Goal: Transaction & Acquisition: Purchase product/service

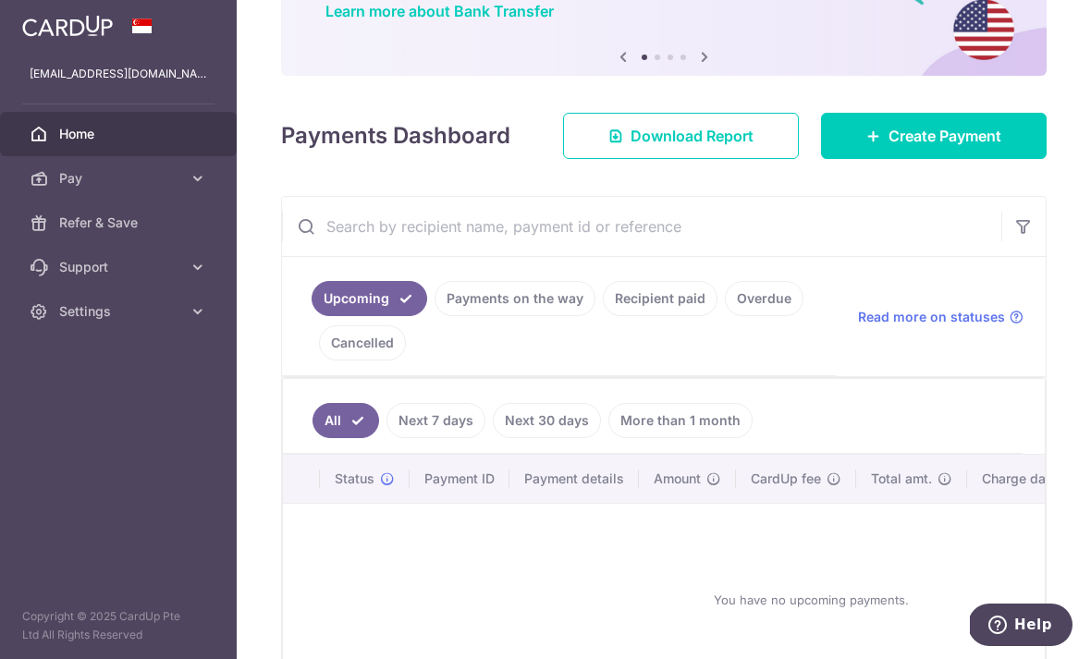
scroll to position [151, 0]
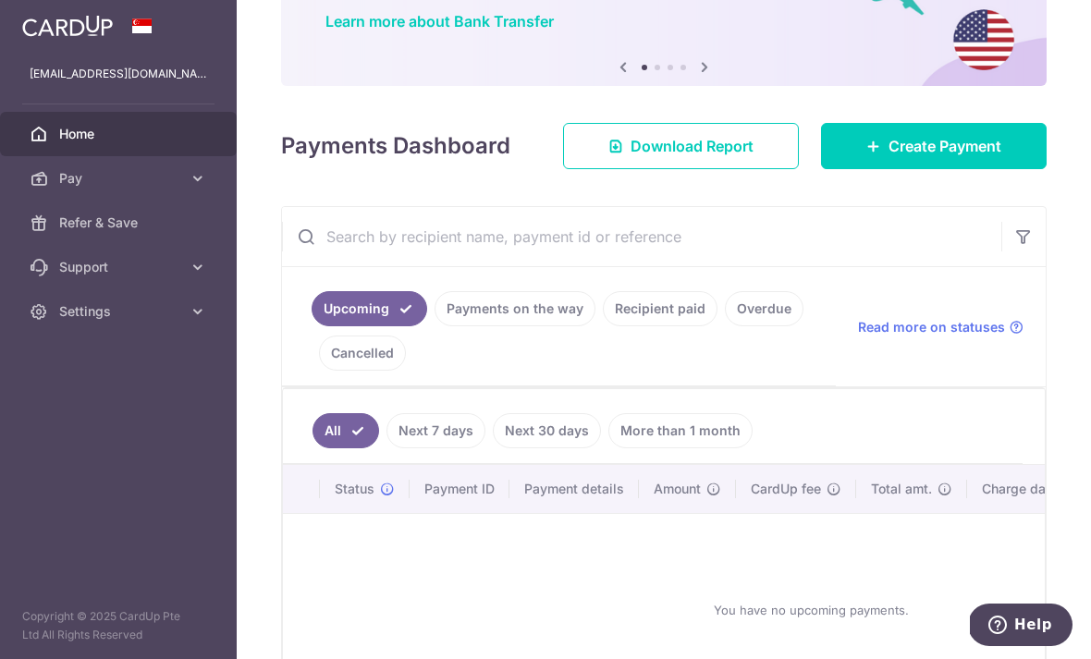
click at [960, 169] on link "Create Payment" at bounding box center [934, 146] width 226 height 46
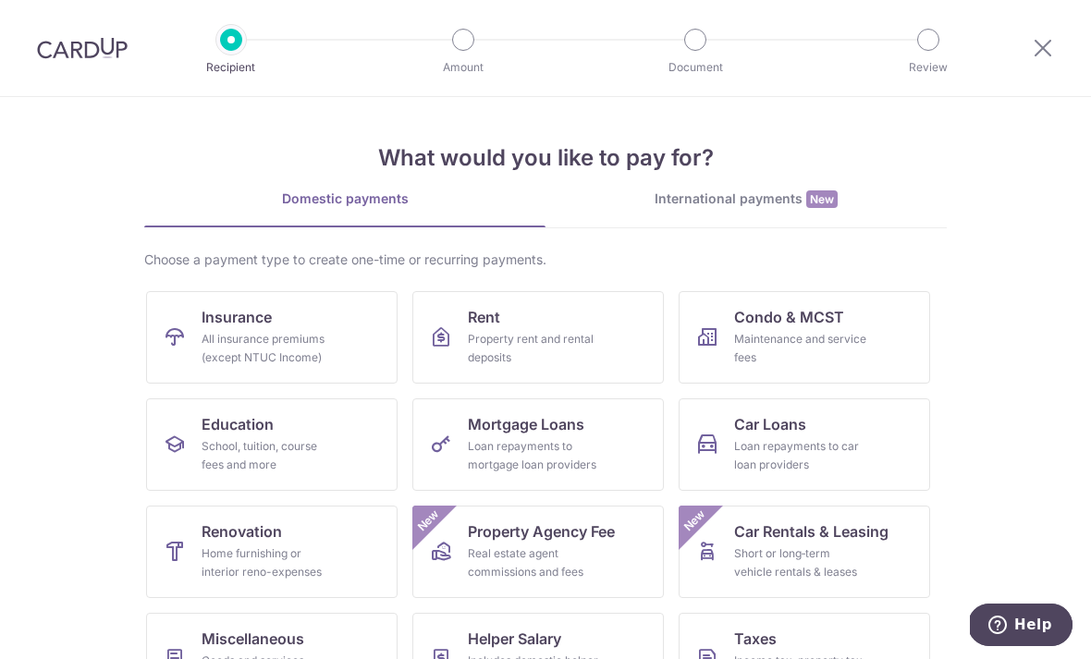
click at [835, 325] on span "Condo & MCST" at bounding box center [789, 317] width 110 height 22
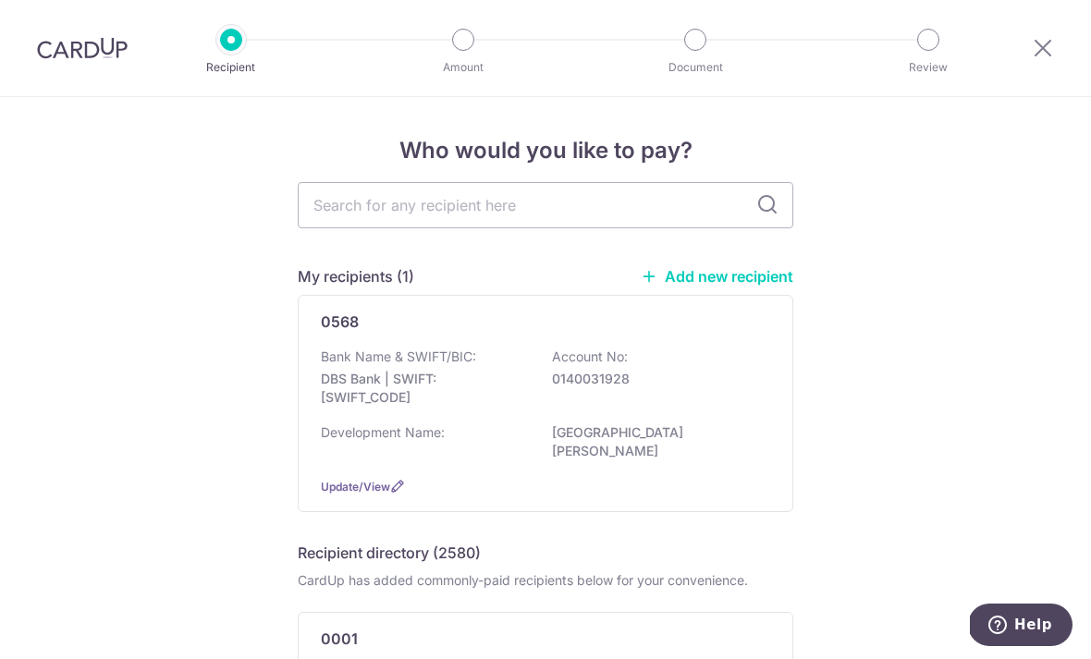
click at [618, 411] on div "Bank Name & SWIFT/BIC: DBS Bank | SWIFT: DBSSSGSGXXX Account No: 0140031928" at bounding box center [545, 382] width 449 height 68
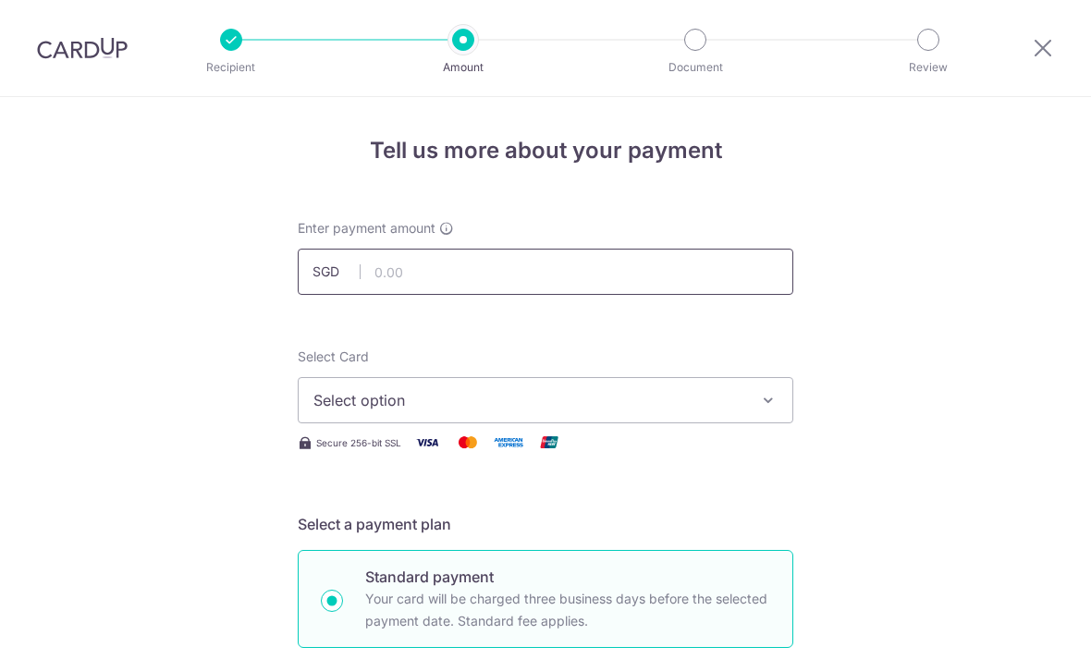
click at [524, 282] on input "text" at bounding box center [545, 272] width 495 height 46
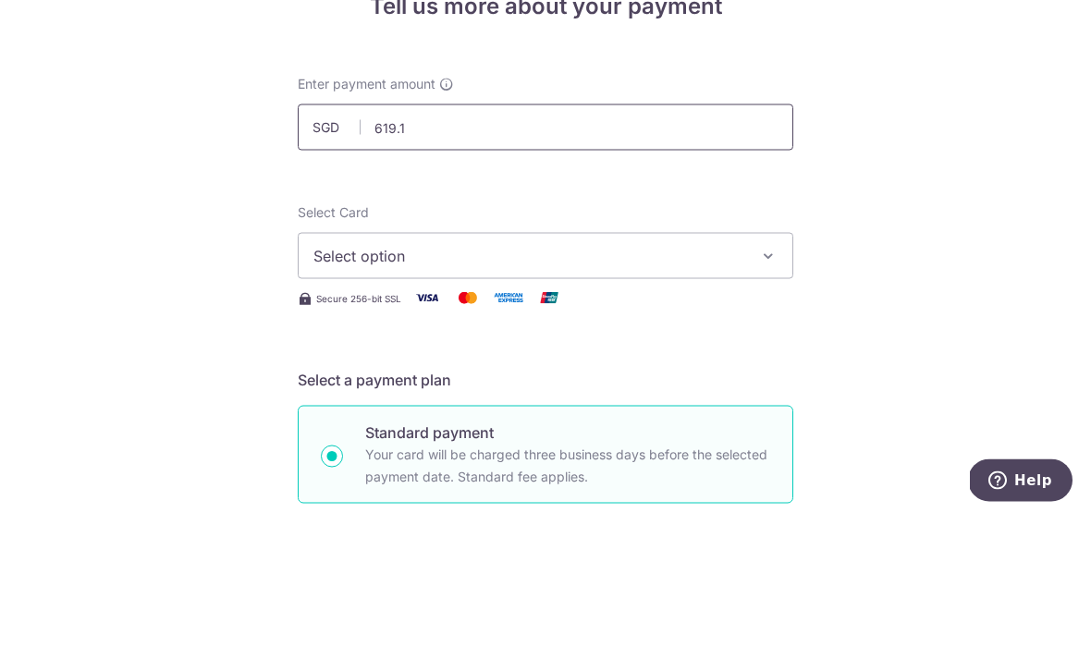
type input "619.12"
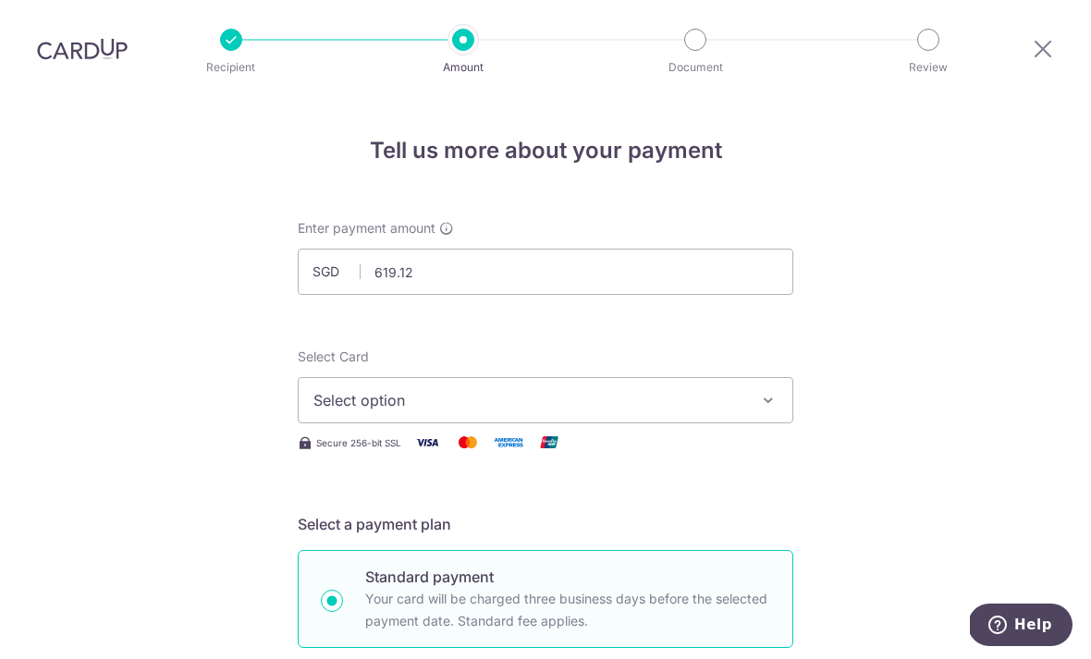
click at [768, 391] on icon "button" at bounding box center [768, 400] width 18 height 18
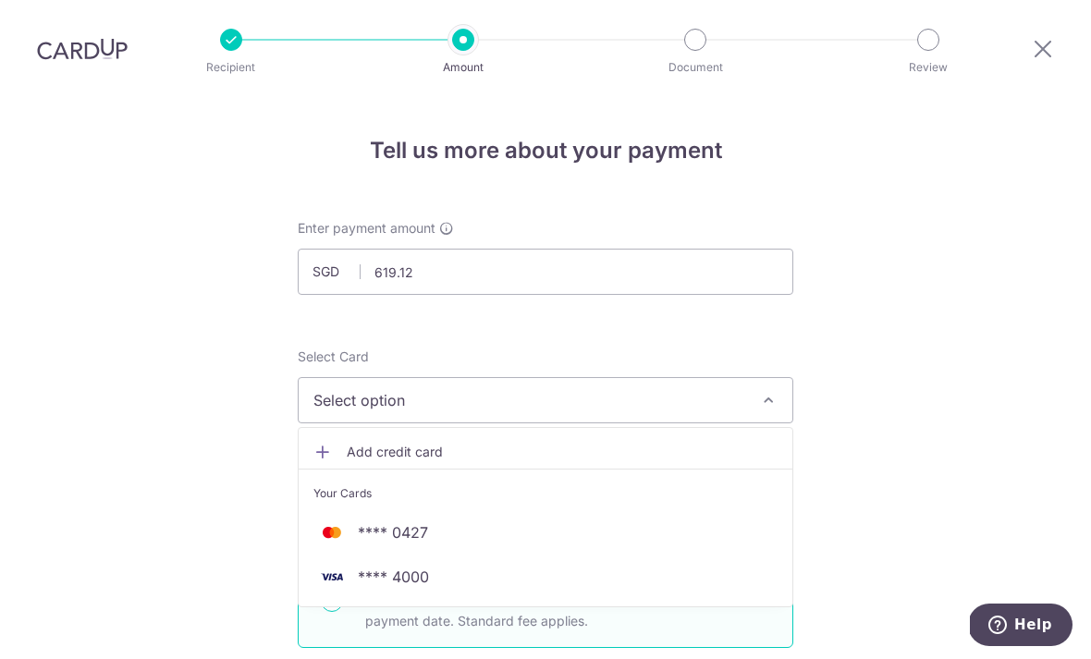
click at [446, 566] on span "**** 4000" at bounding box center [545, 577] width 464 height 22
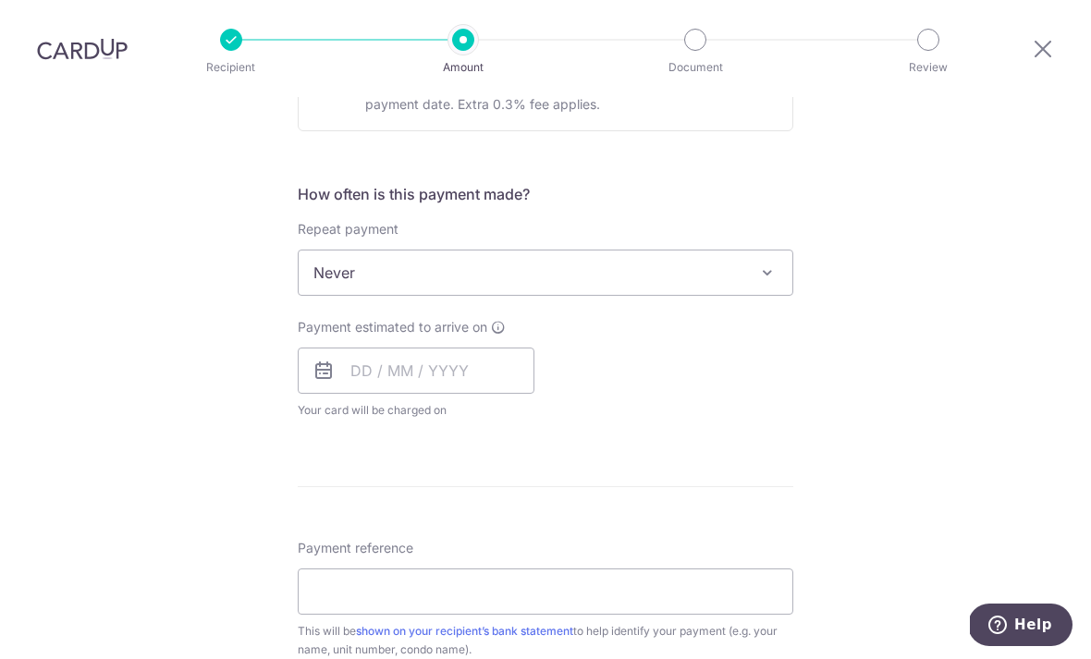
scroll to position [643, 0]
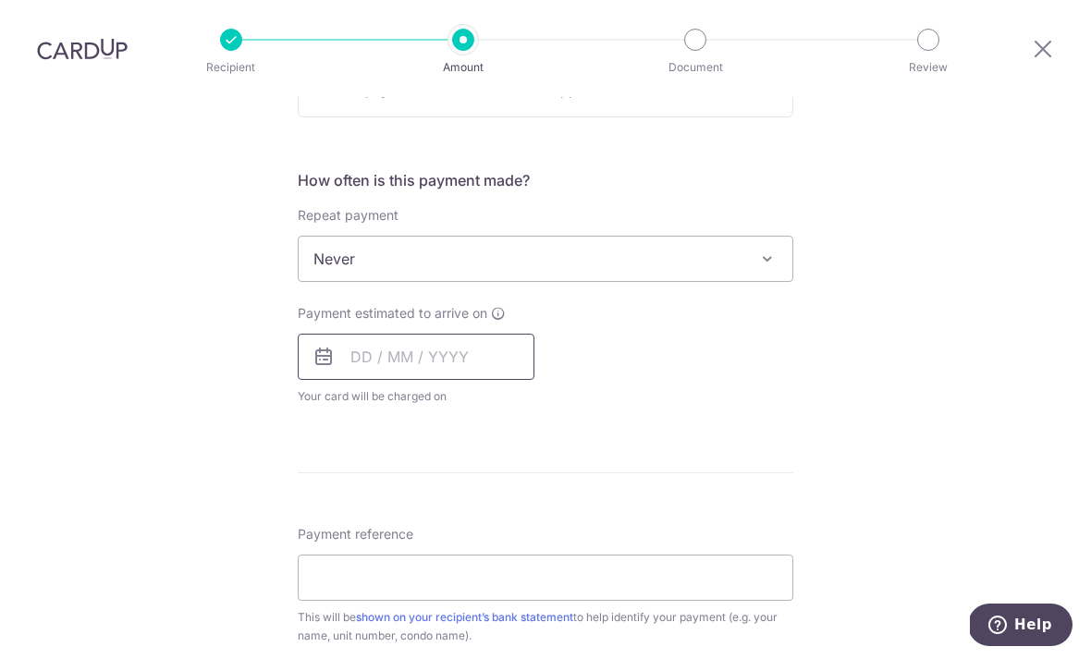
click at [459, 334] on input "text" at bounding box center [416, 357] width 237 height 46
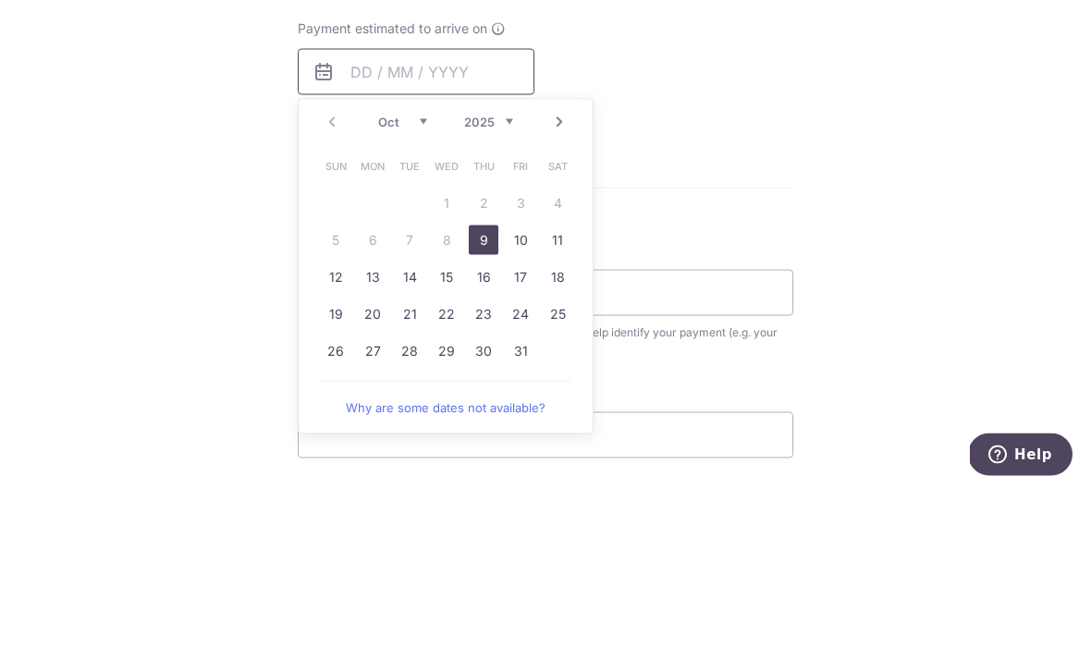
scroll to position [779, 0]
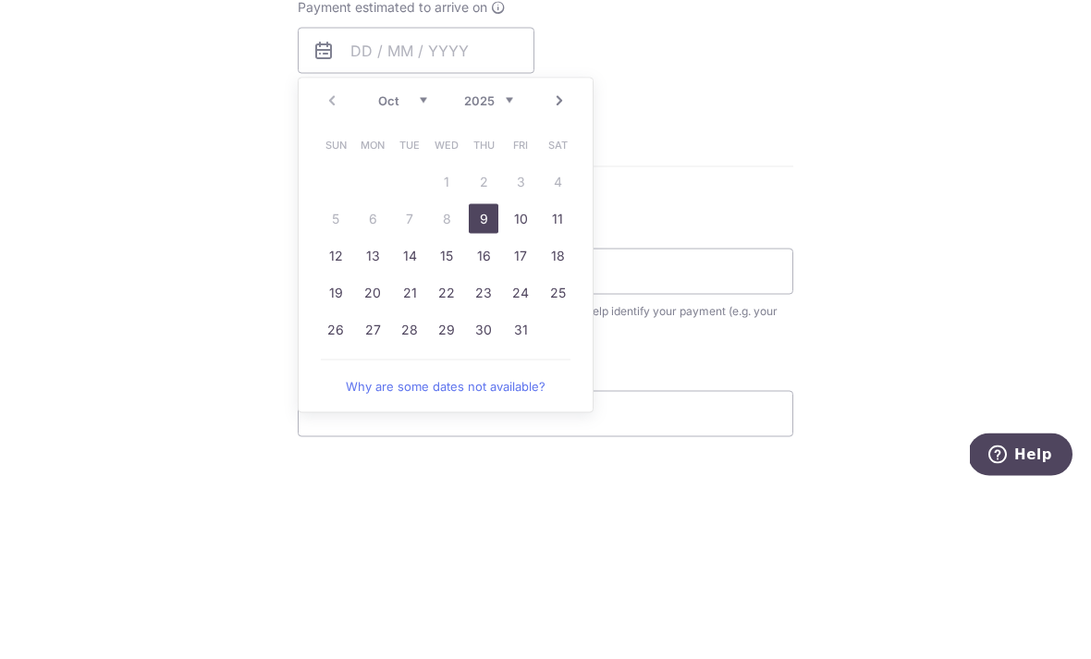
click at [489, 374] on link "9" at bounding box center [484, 389] width 30 height 30
type input "[DATE]"
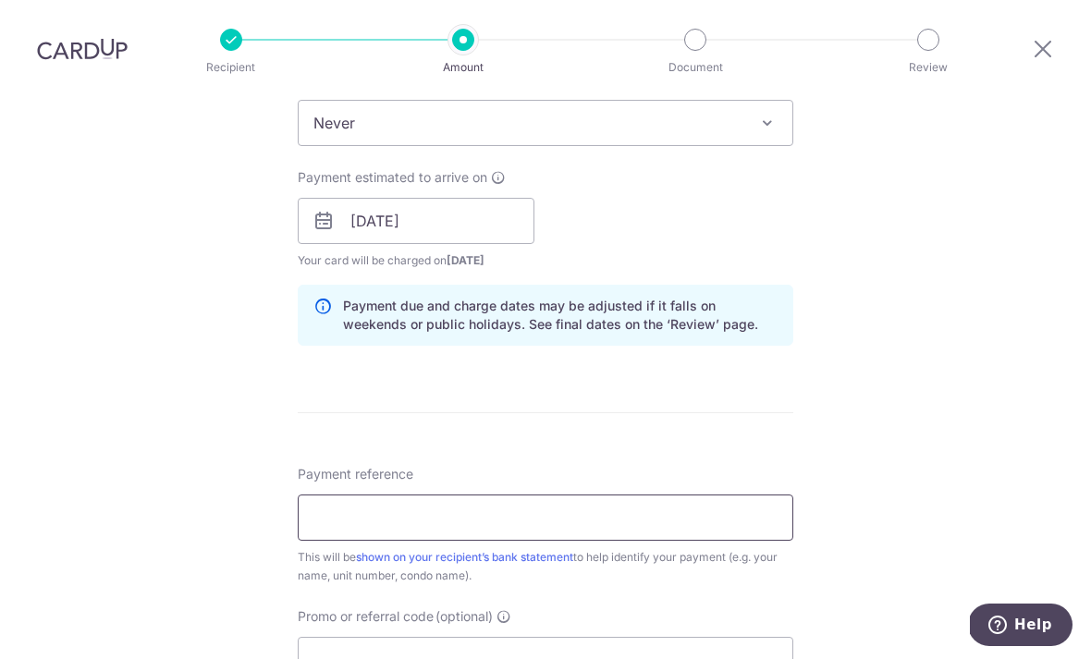
click at [557, 495] on input "Payment reference" at bounding box center [545, 518] width 495 height 46
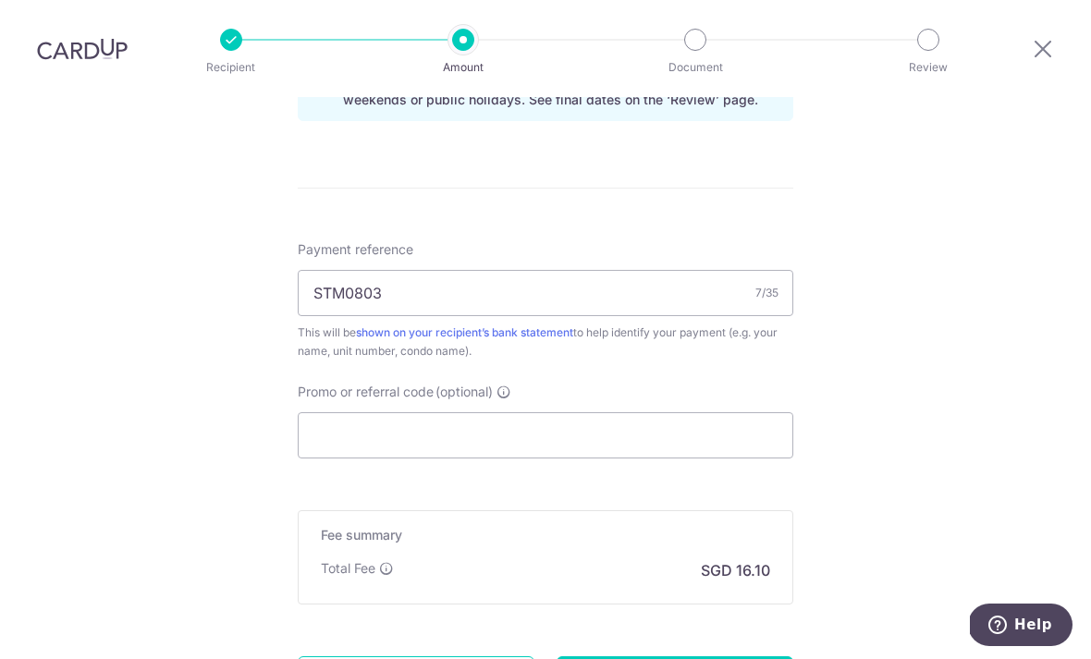
scroll to position [1019, 0]
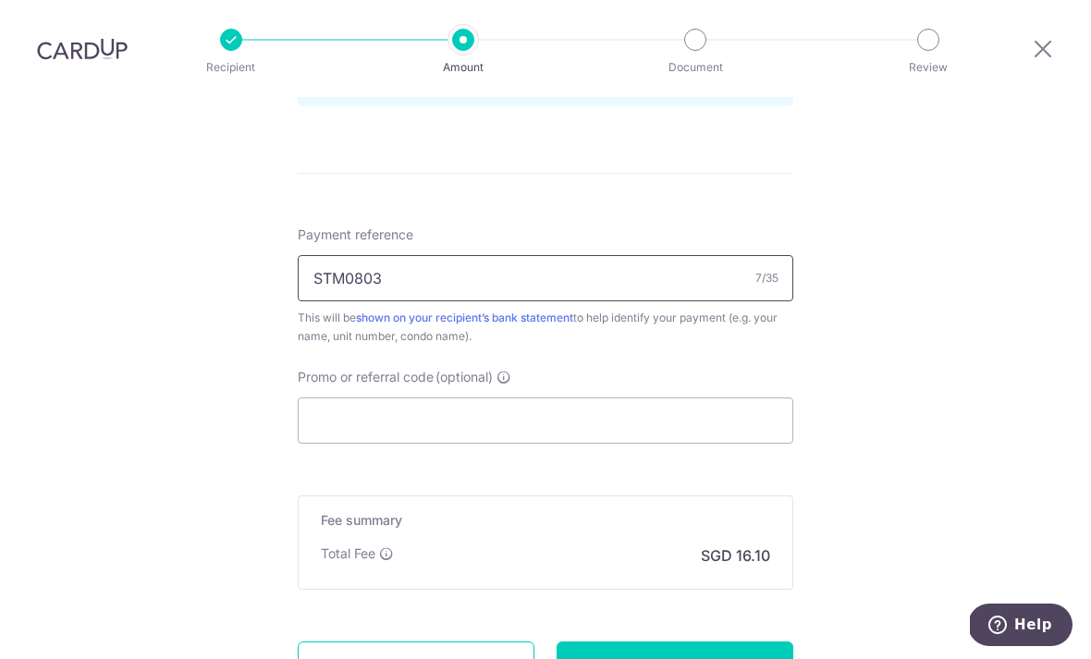
type input "STM0803"
click at [533, 397] on input "Promo or referral code (optional)" at bounding box center [545, 420] width 495 height 46
click at [483, 397] on input "Promo or referral code (optional)" at bounding box center [545, 420] width 495 height 46
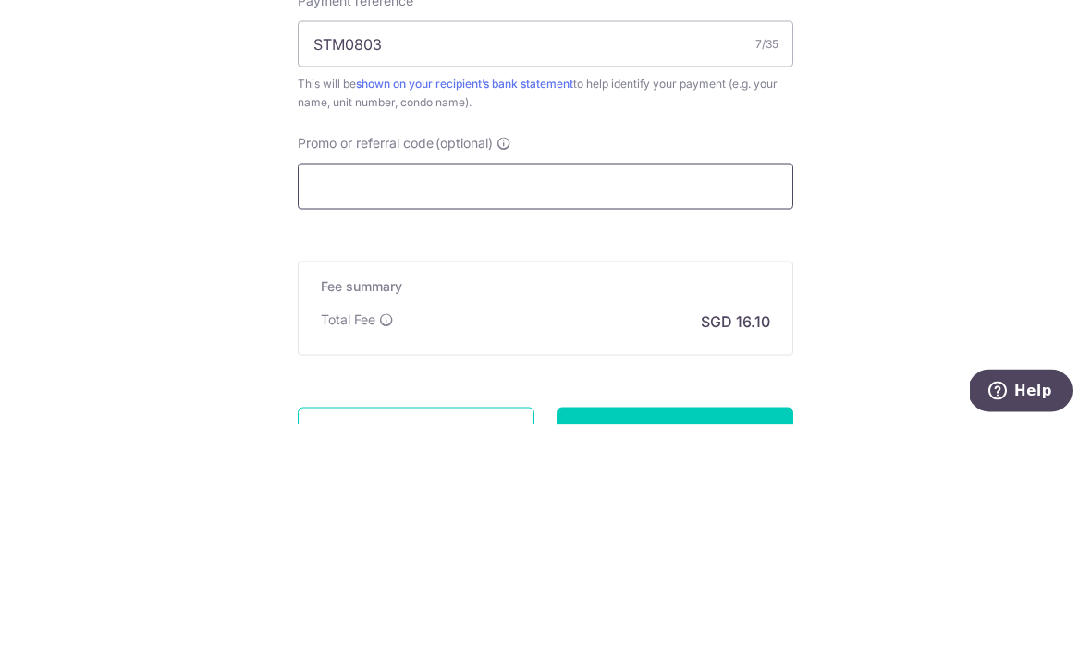
click at [373, 397] on input "Promo or referral code (optional)" at bounding box center [545, 420] width 495 height 46
paste input "3HOME25R"
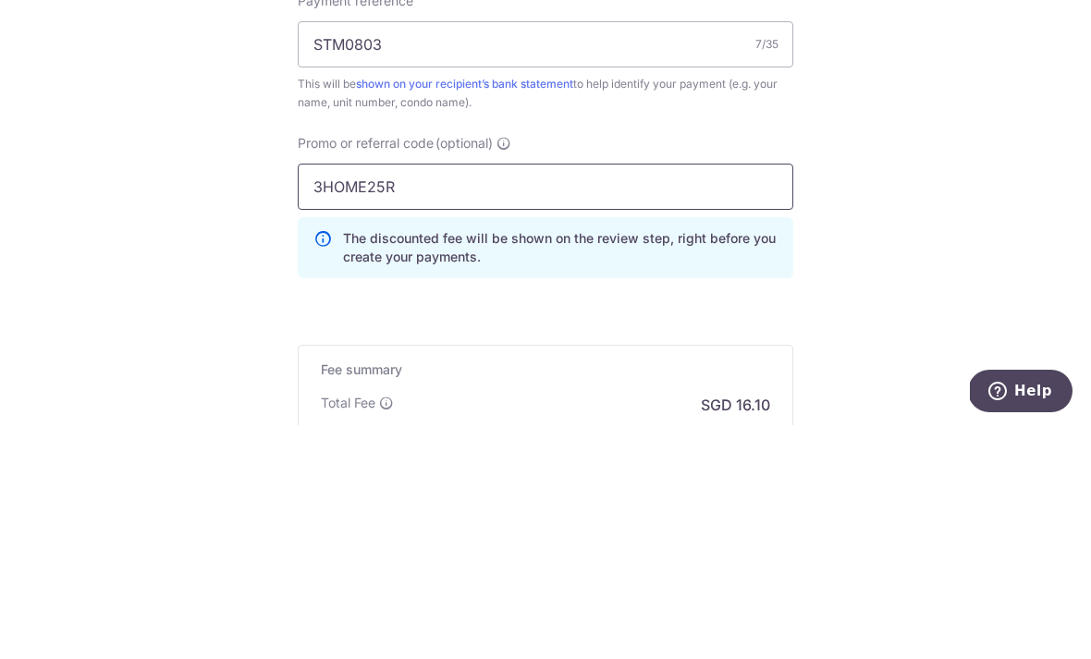
type input "3HOME25R"
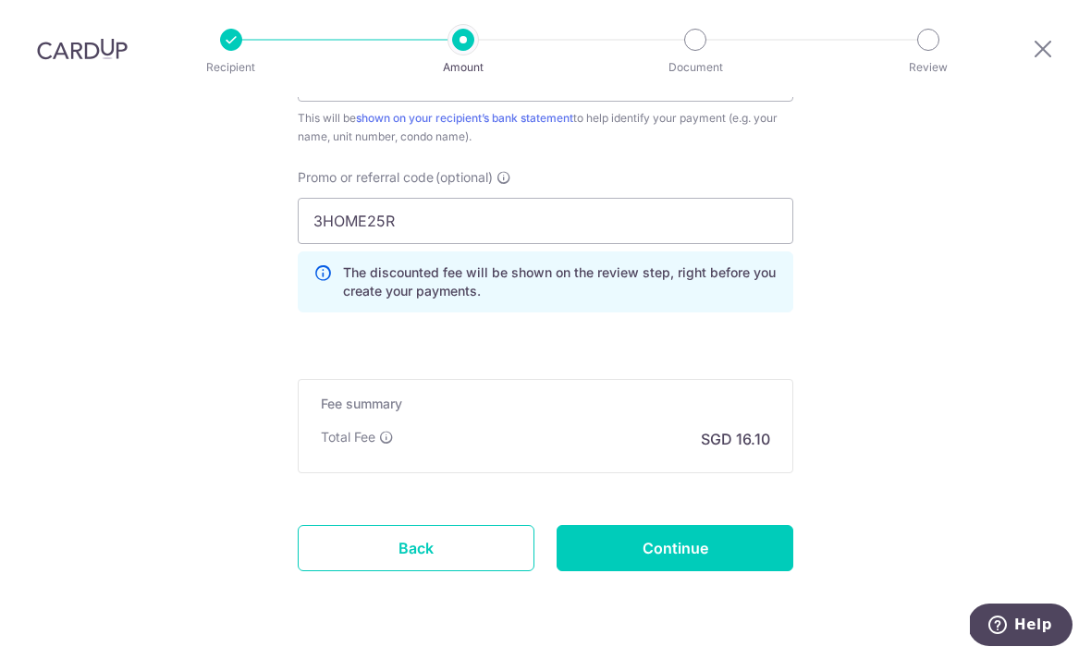
scroll to position [1217, 0]
click at [694, 526] on input "Continue" at bounding box center [674, 549] width 237 height 46
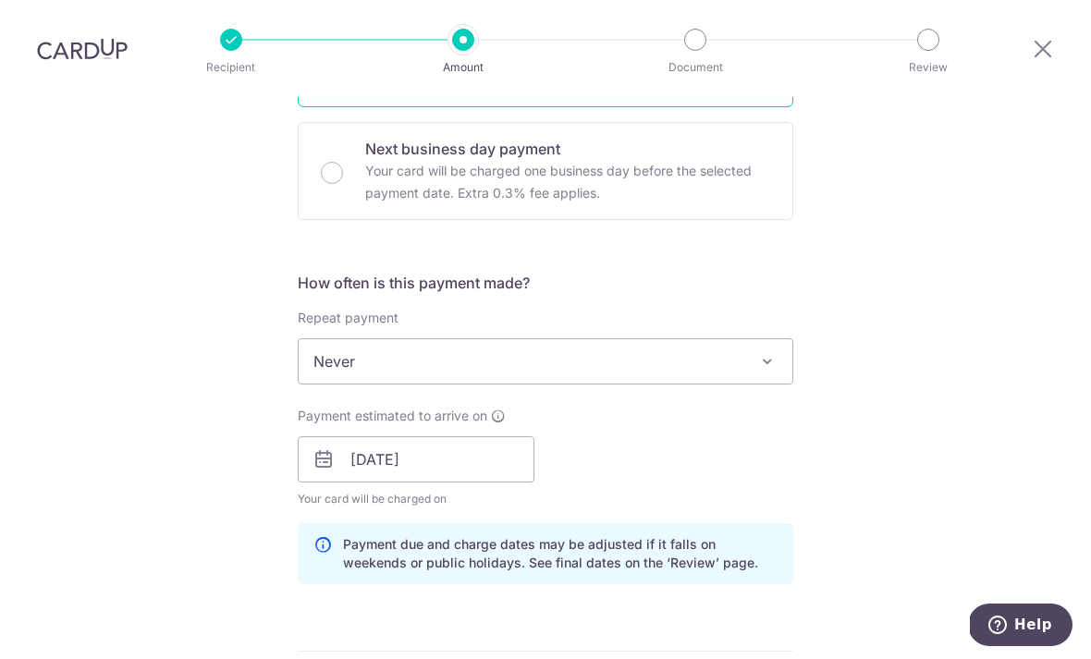
scroll to position [526, 0]
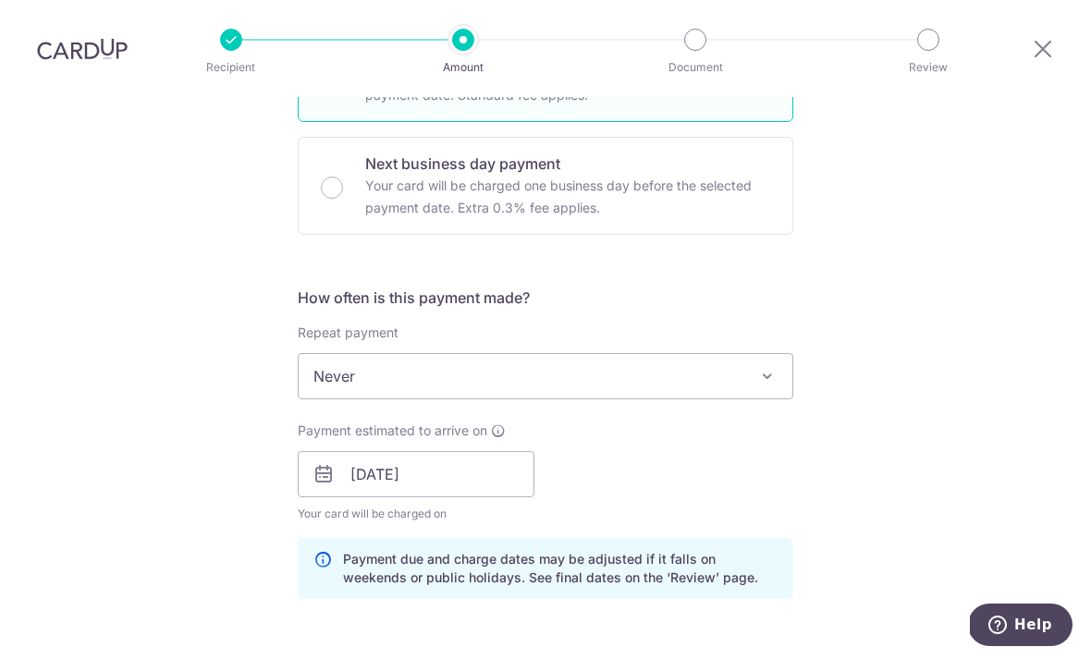
click at [760, 365] on span at bounding box center [767, 376] width 22 height 22
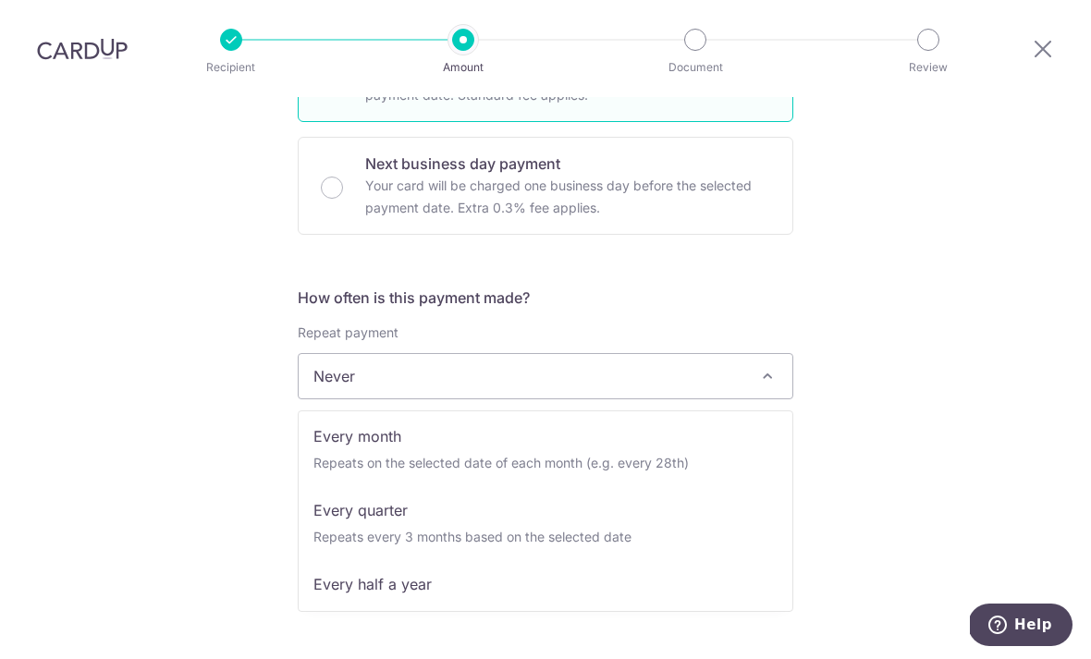
scroll to position [159, 0]
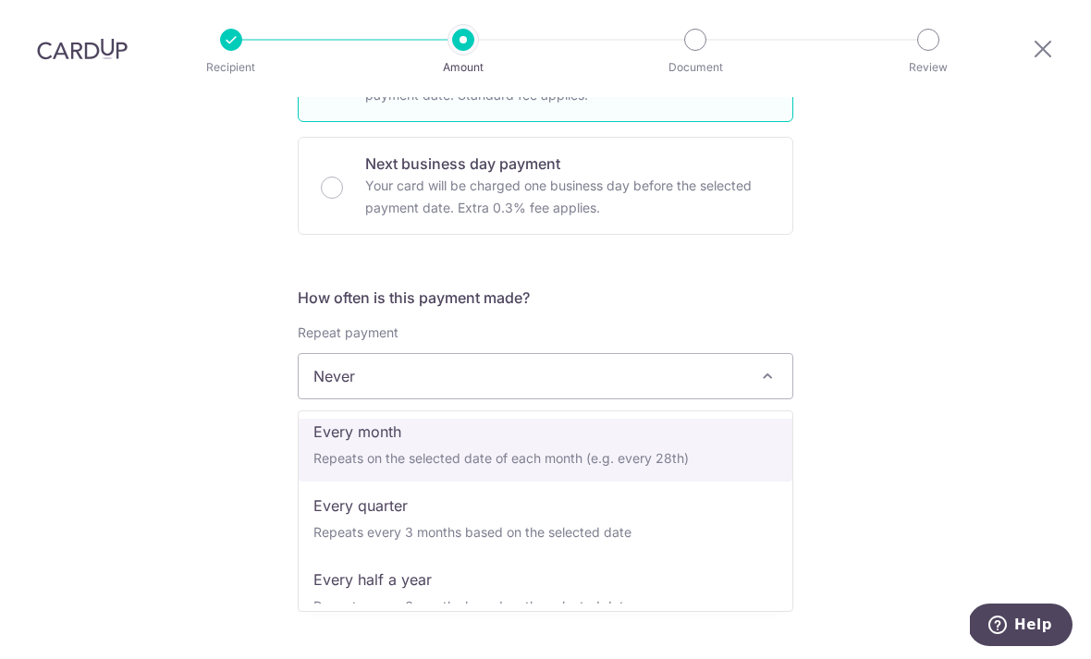
select select "3"
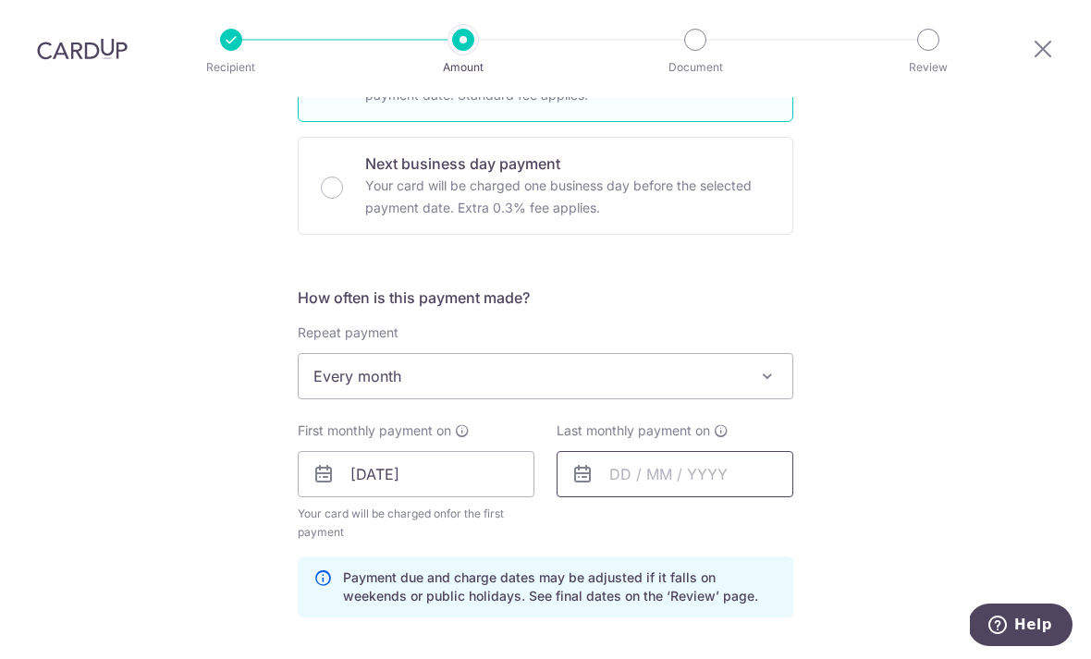
click at [718, 451] on input "text" at bounding box center [674, 474] width 237 height 46
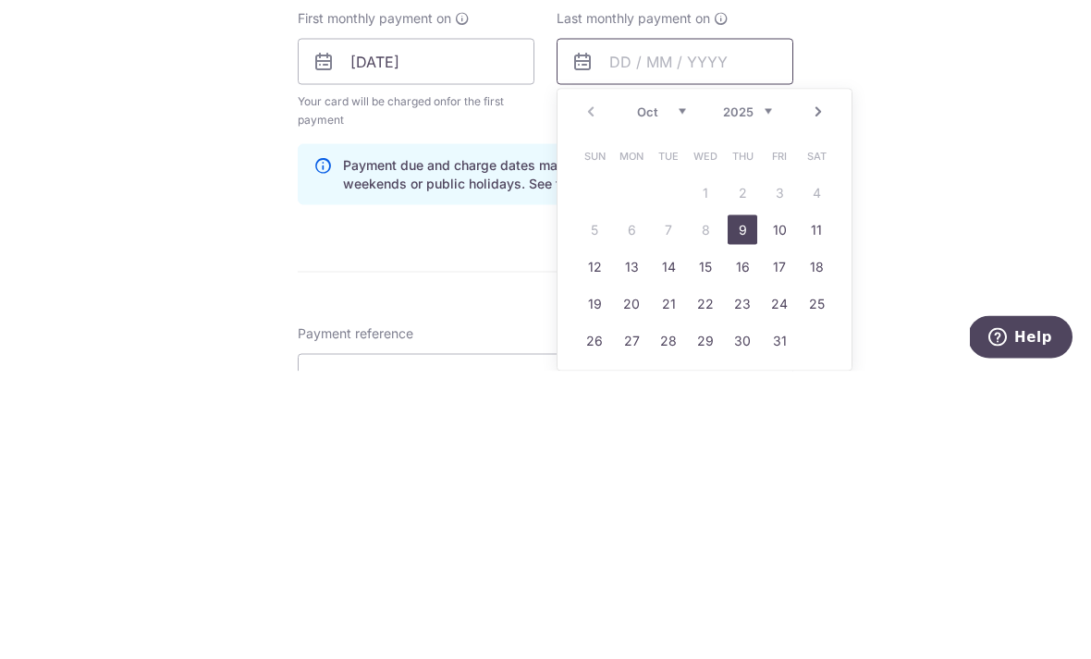
scroll to position [650, 0]
click at [673, 393] on select "Oct Nov Dec" at bounding box center [661, 400] width 49 height 15
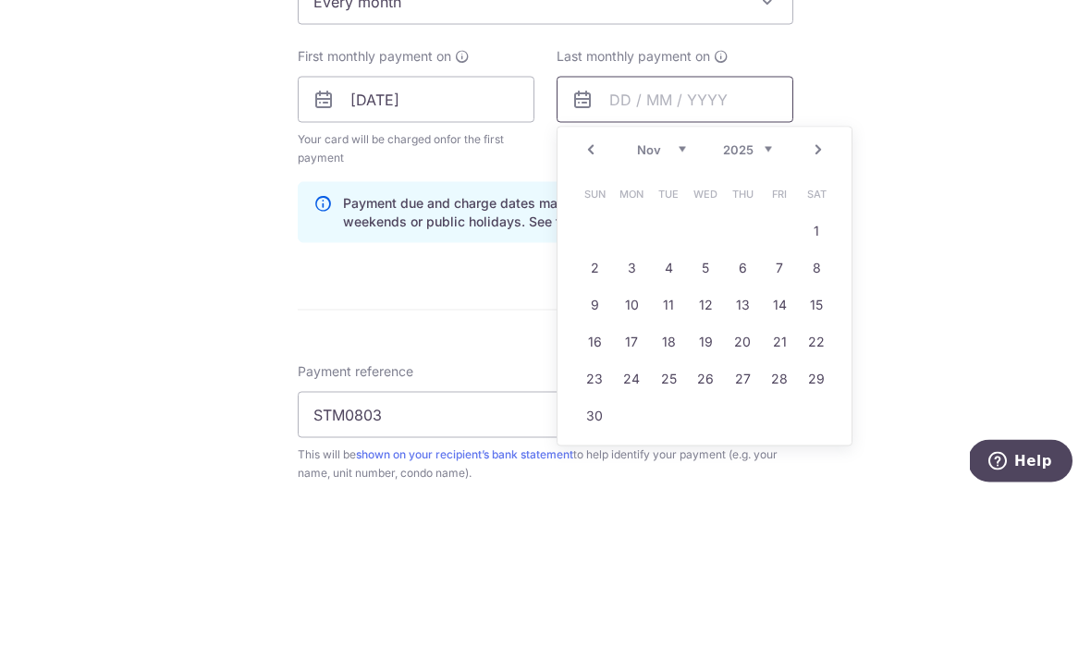
scroll to position [748, 0]
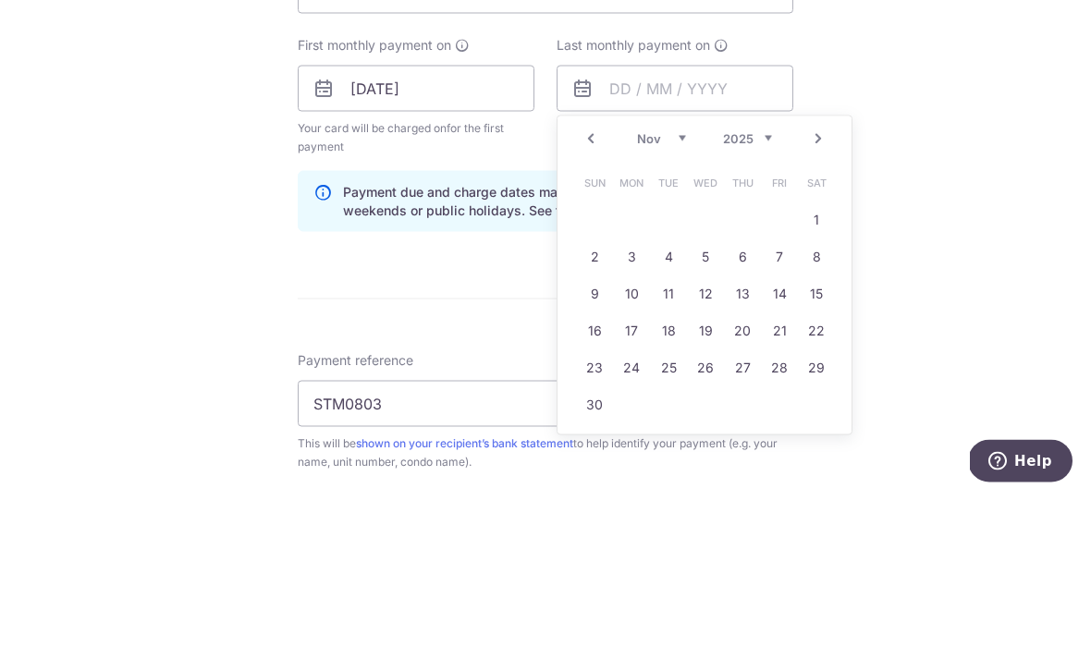
click at [817, 369] on link "1" at bounding box center [816, 384] width 30 height 30
type input "[DATE]"
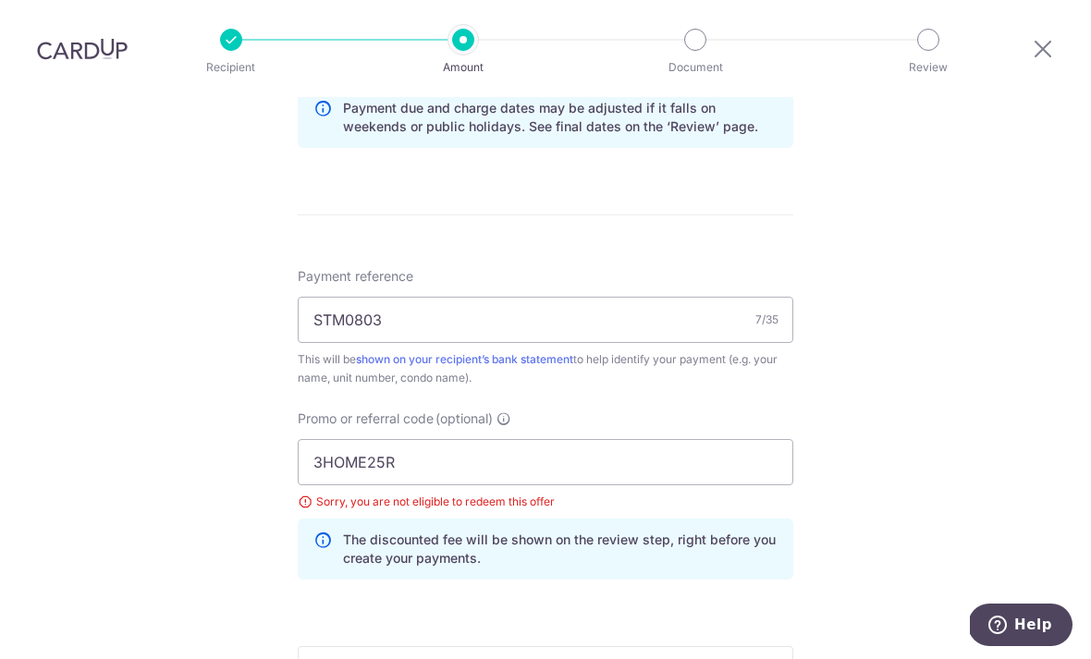
scroll to position [1026, 0]
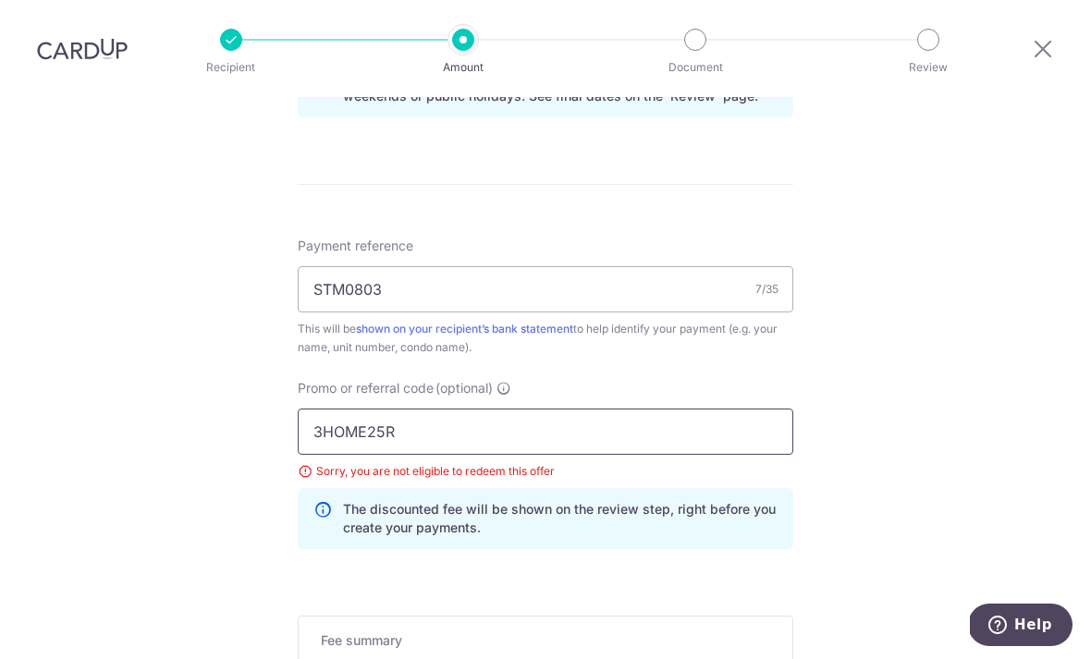
click at [495, 409] on input "3HOME25R" at bounding box center [545, 432] width 495 height 46
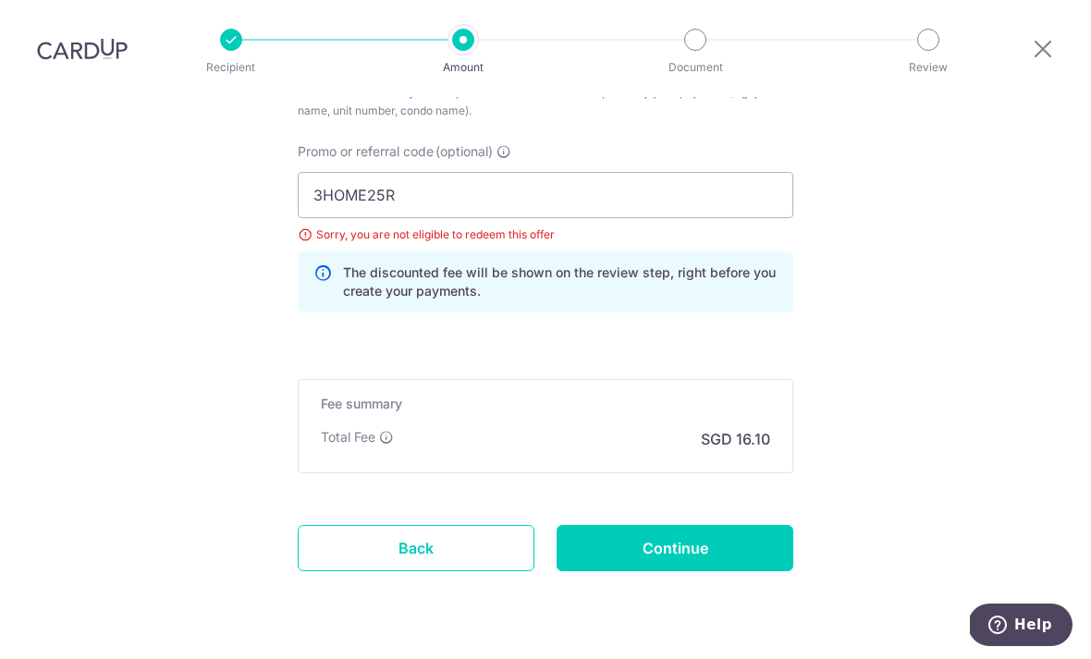
scroll to position [1262, 0]
click at [690, 526] on input "Continue" at bounding box center [674, 549] width 237 height 46
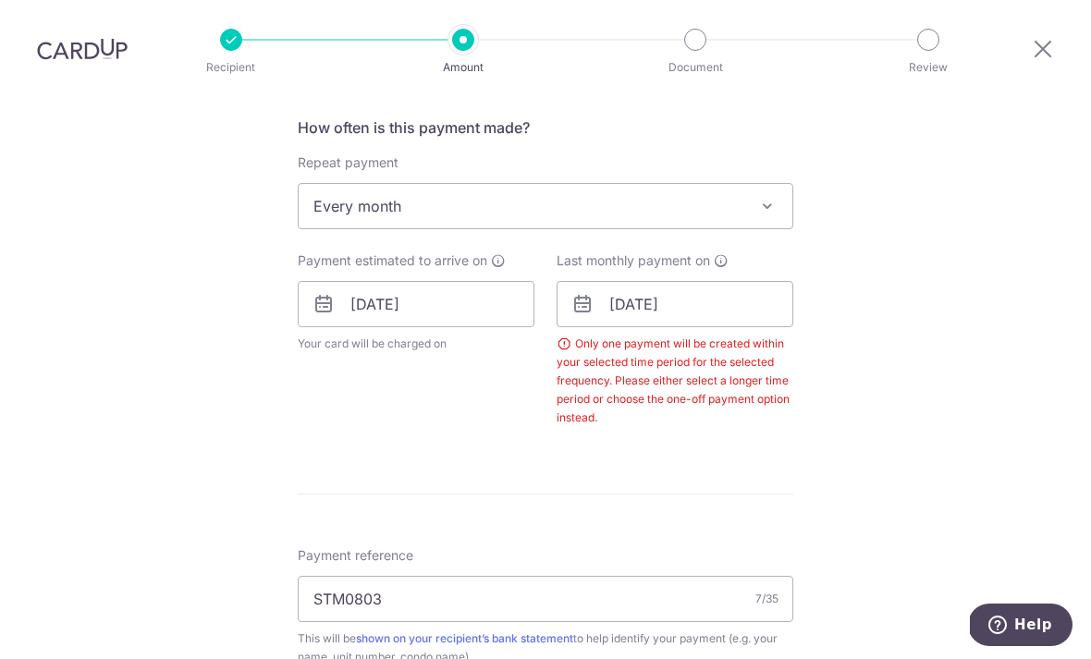
scroll to position [694, 0]
click at [696, 283] on input "[DATE]" at bounding box center [674, 306] width 237 height 46
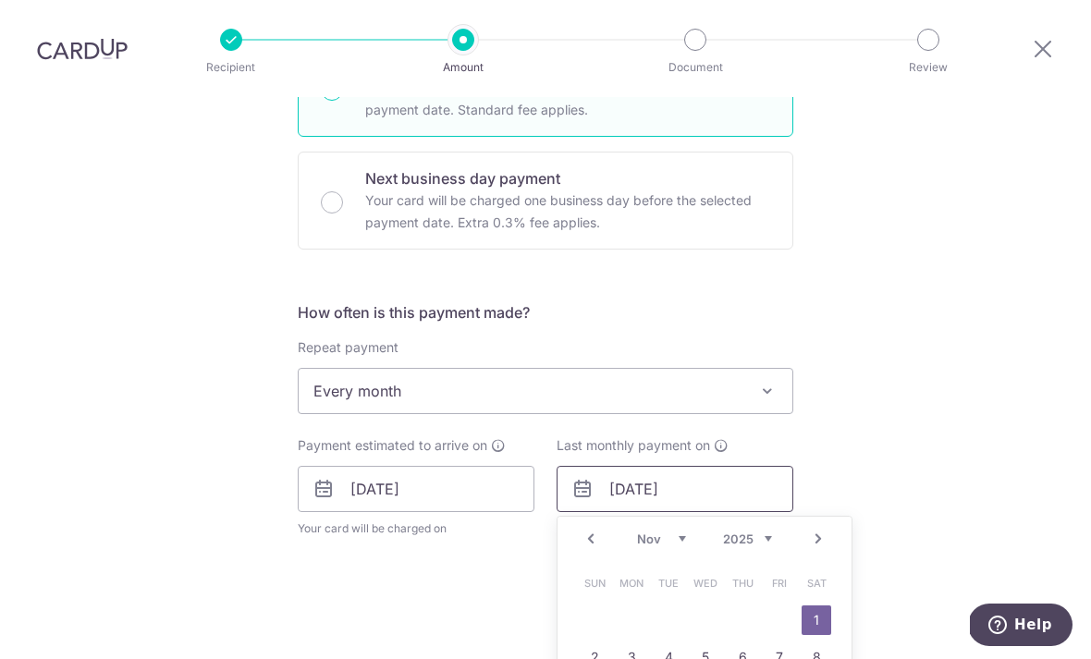
scroll to position [563, 0]
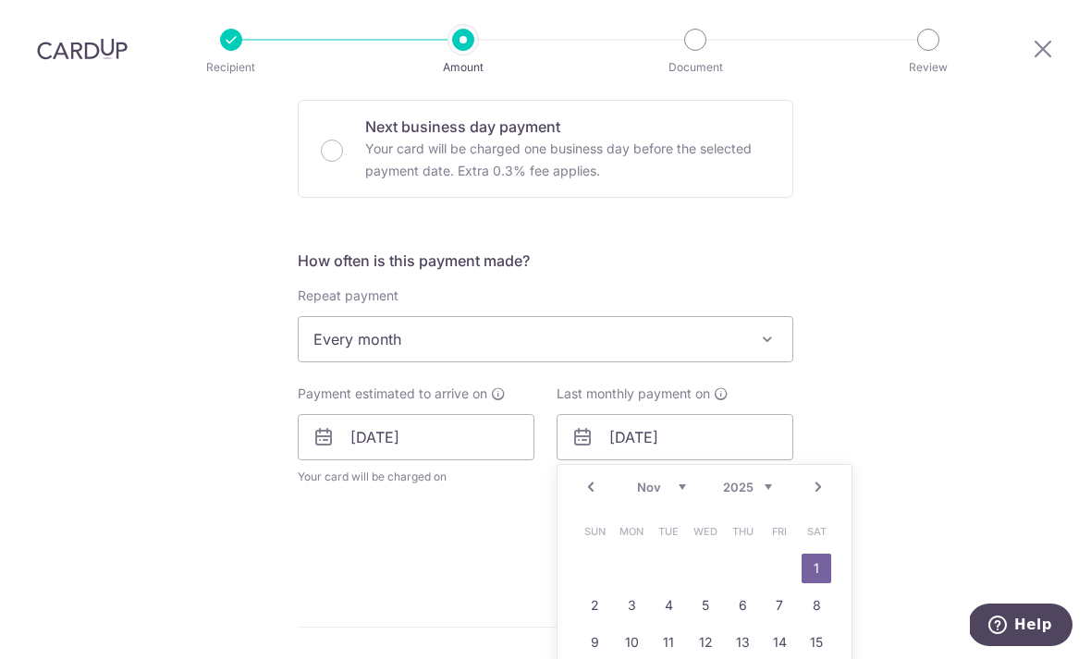
click at [766, 328] on span at bounding box center [767, 339] width 22 height 22
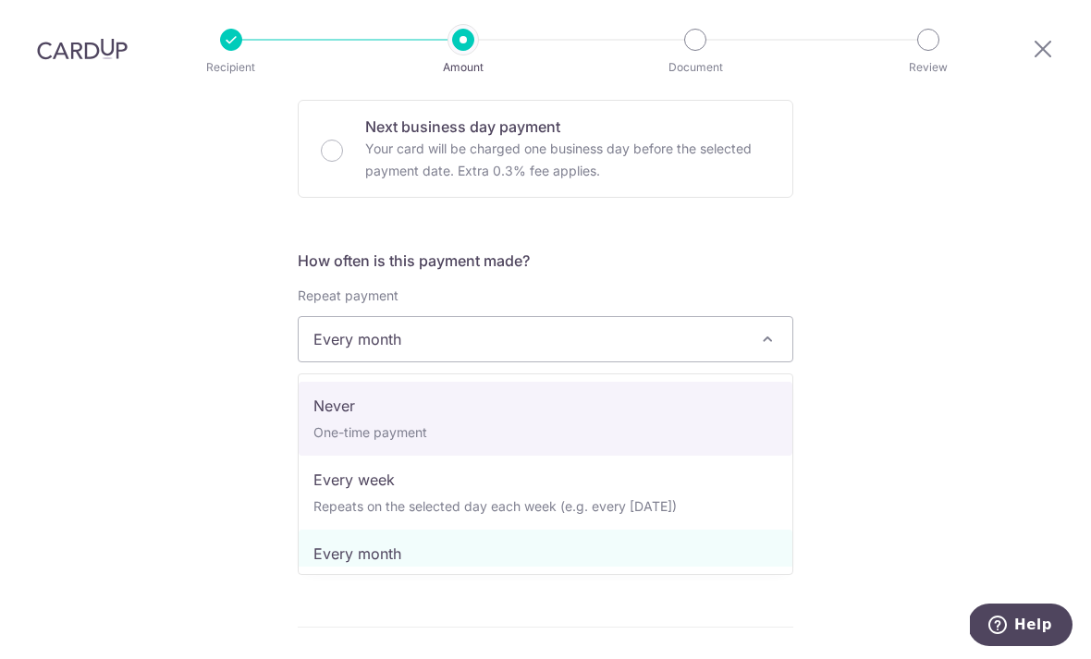
select select "1"
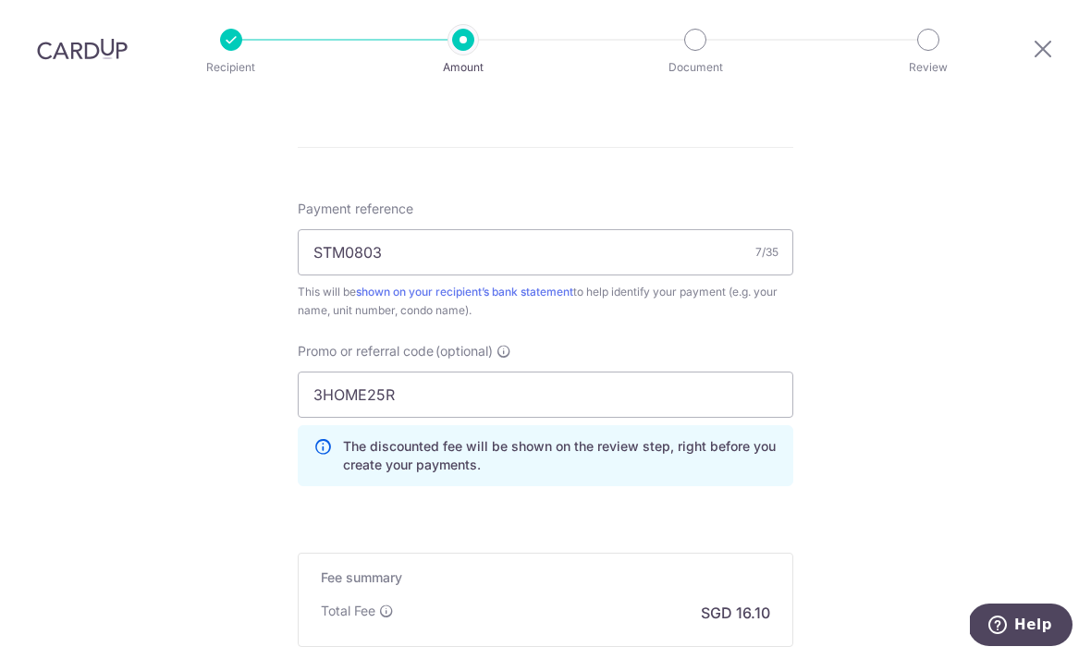
scroll to position [1055, 0]
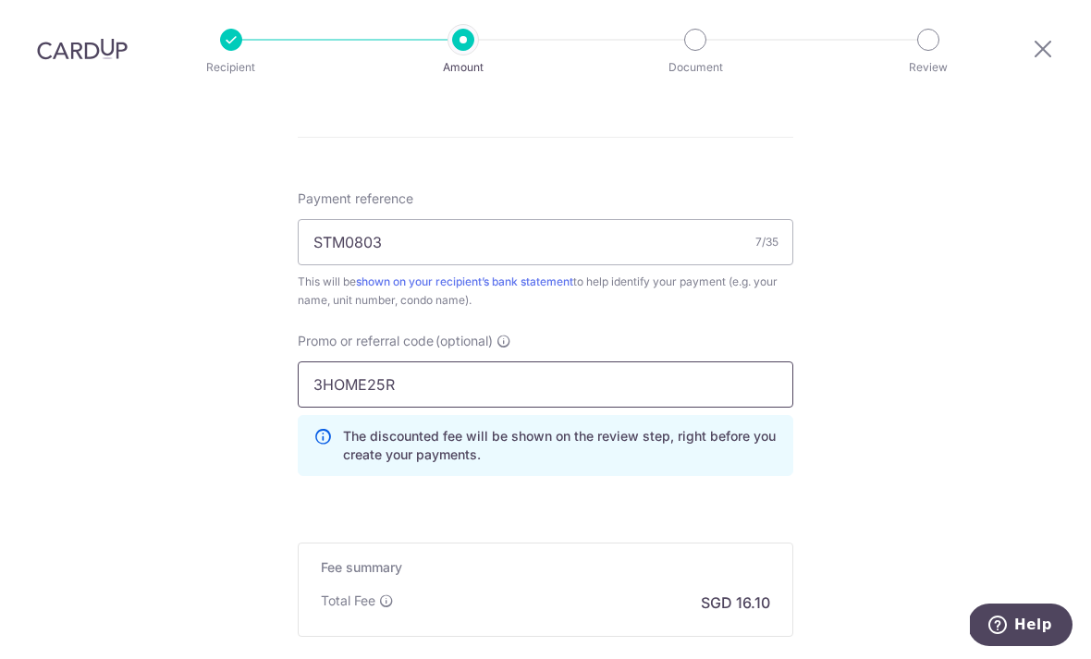
click at [411, 361] on input "3HOME25R" at bounding box center [545, 384] width 495 height 46
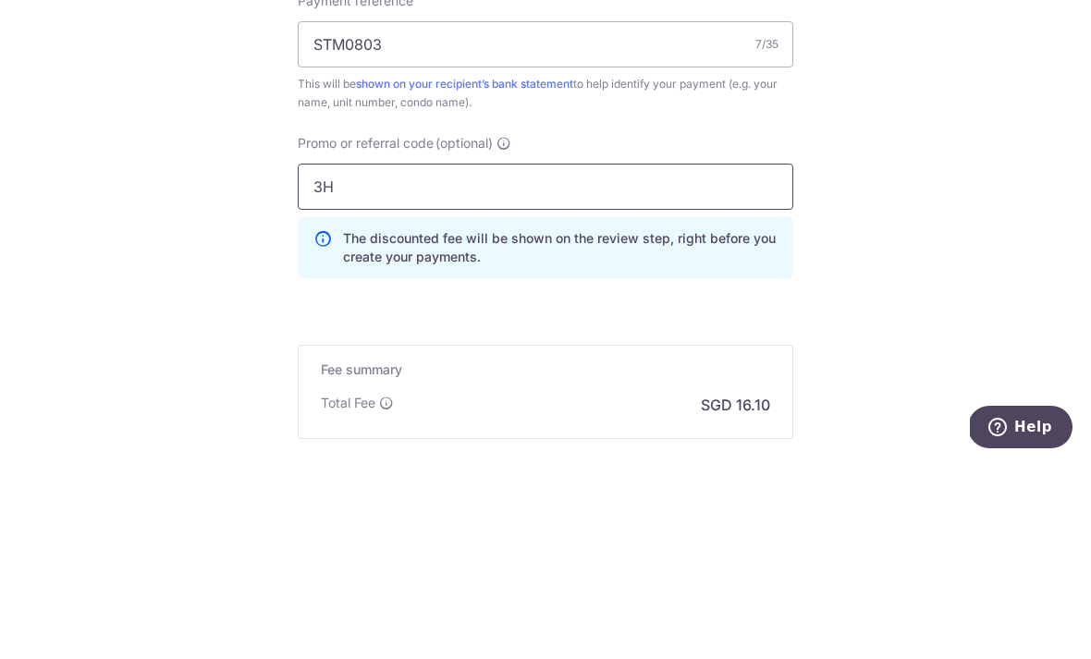
type input "3"
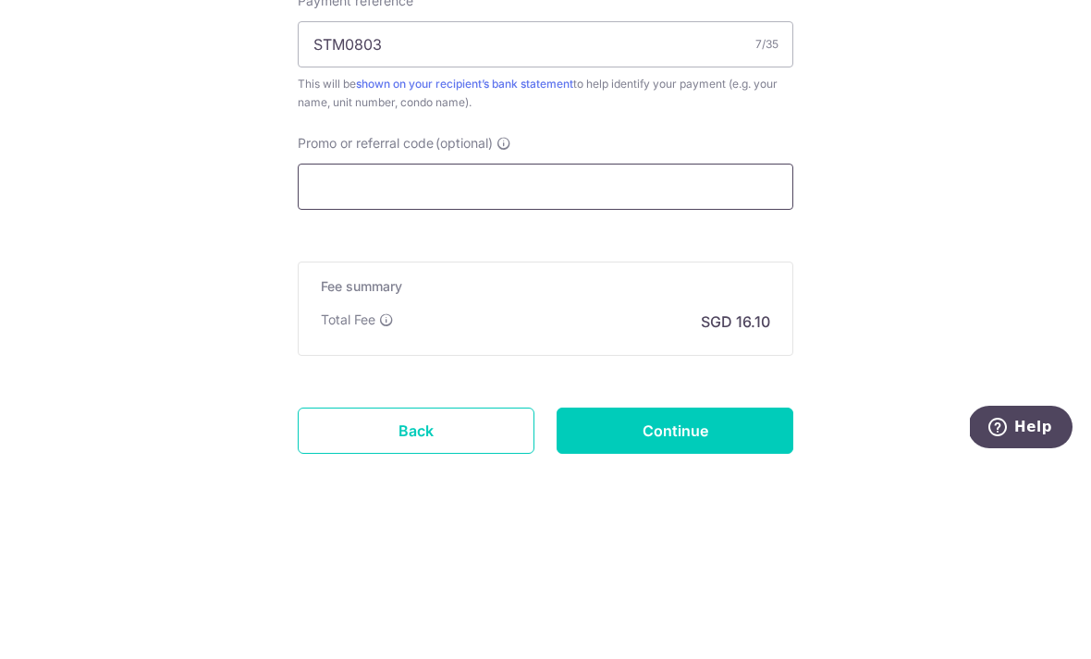
click at [367, 361] on input "Promo or referral code (optional)" at bounding box center [545, 384] width 495 height 46
paste input "3HOME25R"
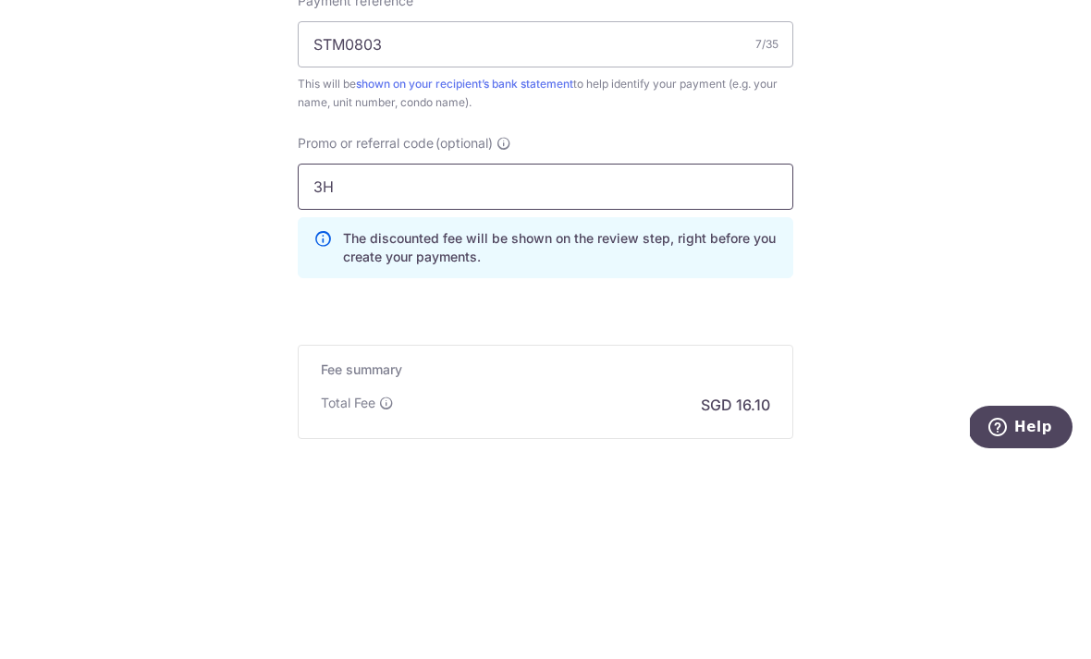
type input "3"
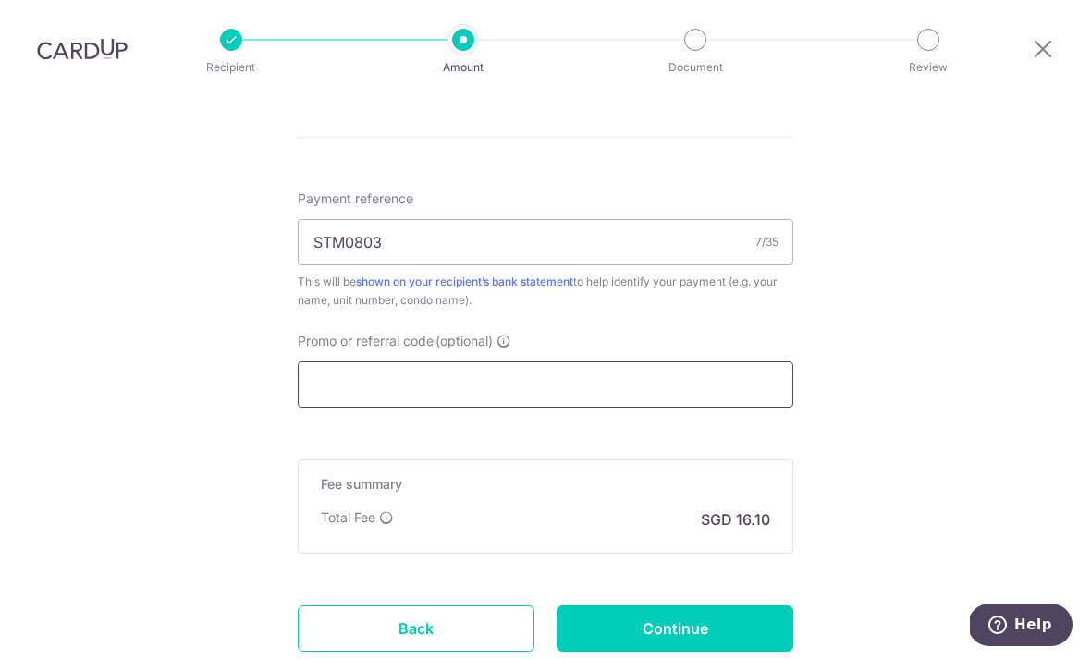
click at [392, 361] on input "Promo or referral code (optional)" at bounding box center [545, 384] width 495 height 46
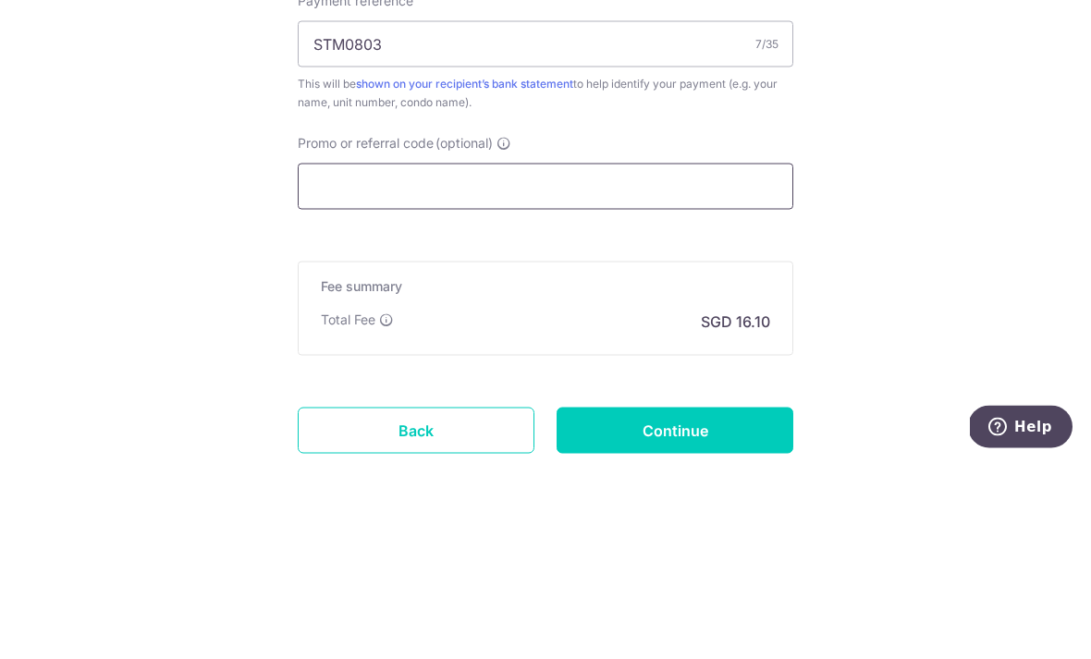
click at [337, 361] on input "Promo or referral code (optional)" at bounding box center [545, 384] width 495 height 46
paste input "25AMEX18"
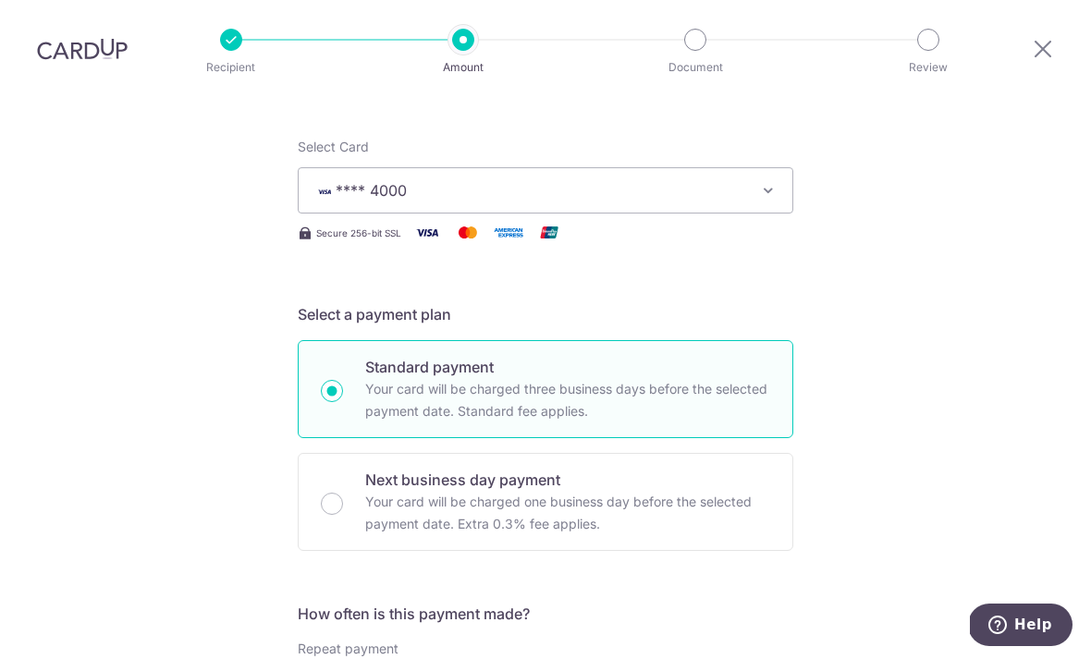
scroll to position [173, 0]
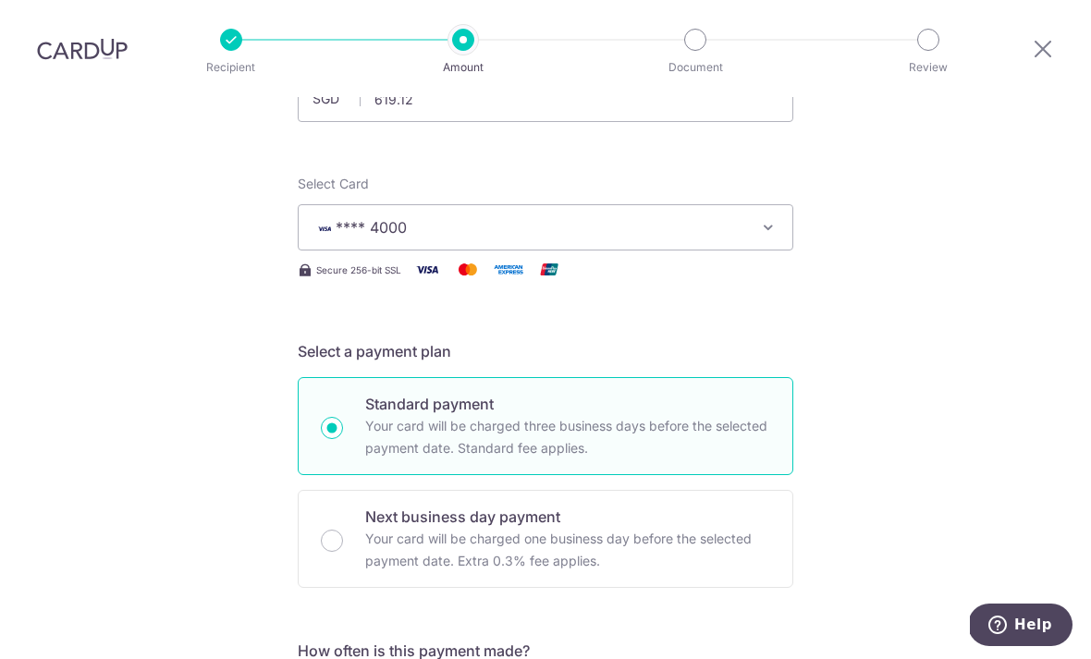
type input "25AMEX18"
click at [765, 218] on icon "button" at bounding box center [768, 227] width 18 height 18
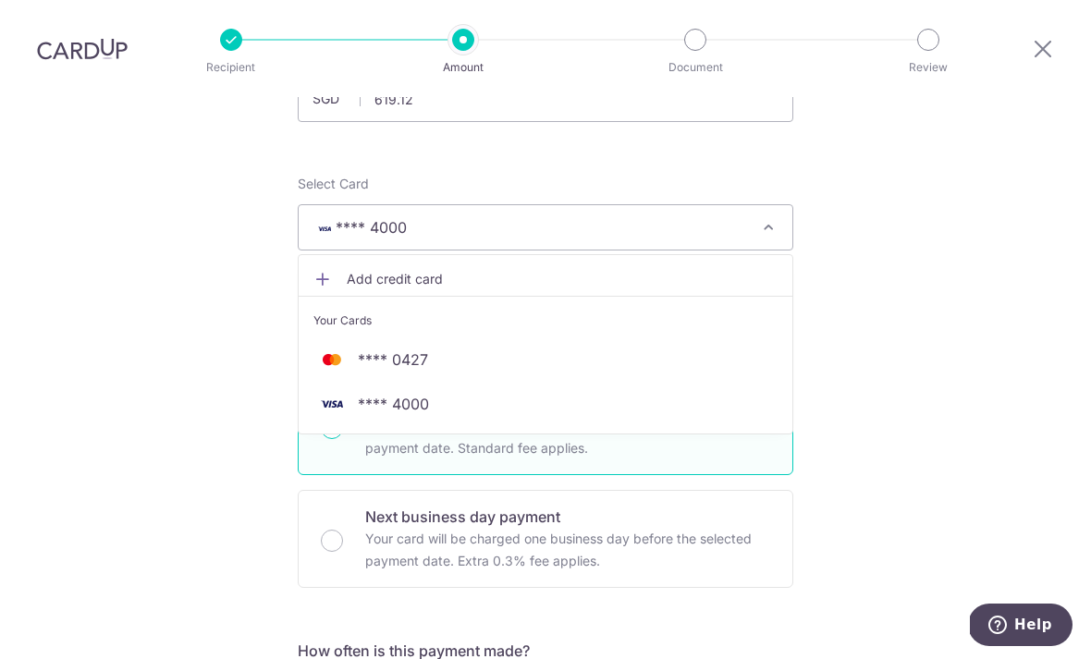
click at [429, 270] on span "Add credit card" at bounding box center [562, 279] width 431 height 18
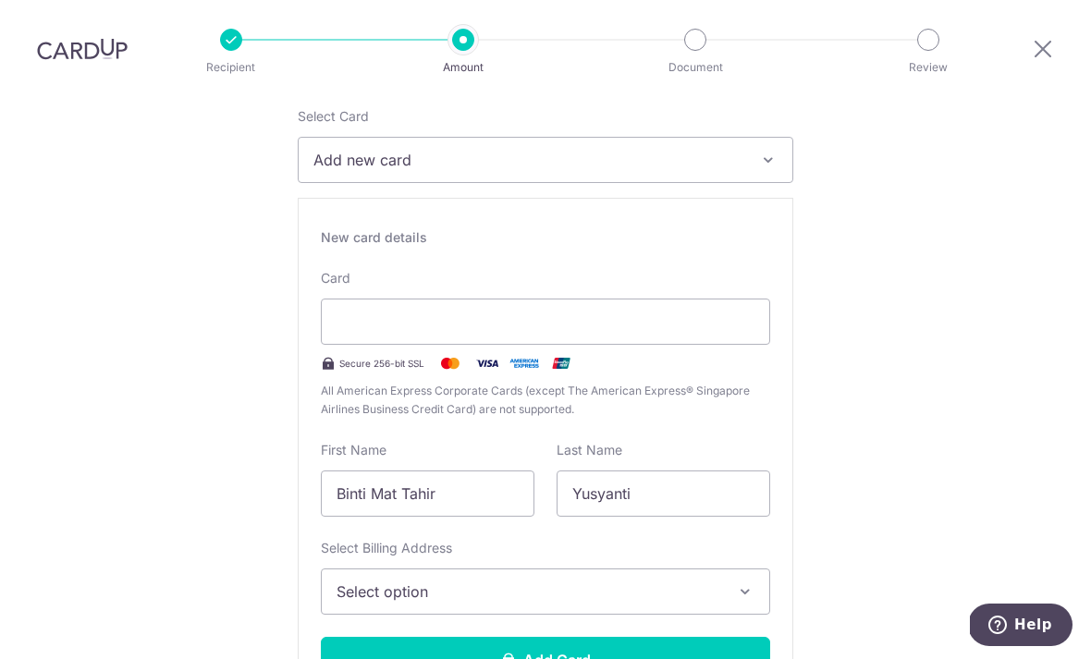
scroll to position [359, 0]
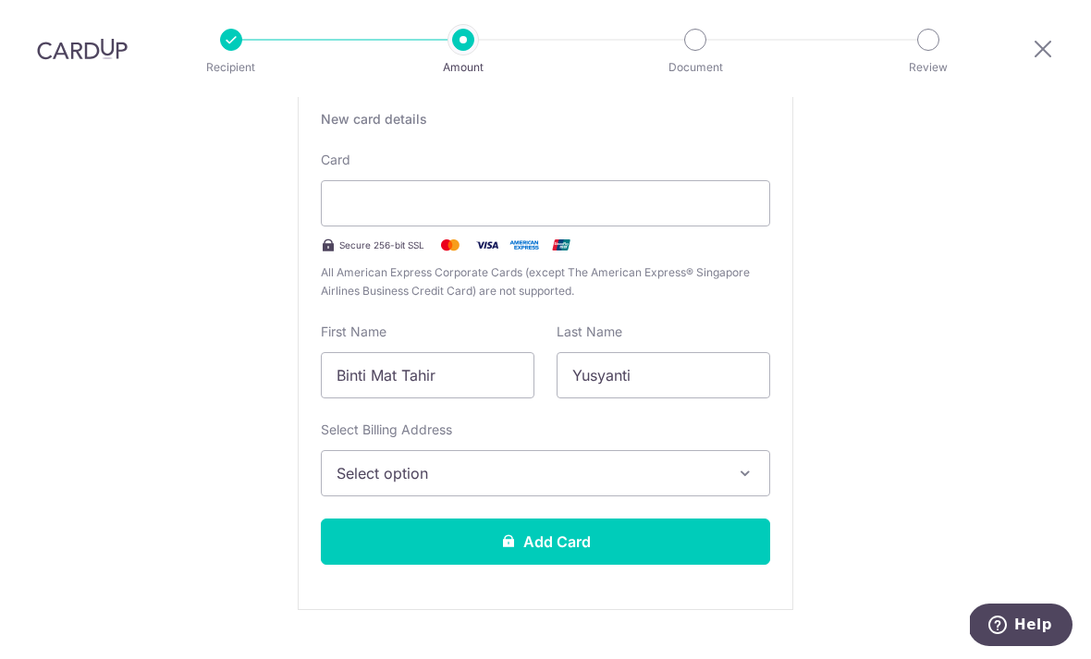
click at [745, 464] on icon "button" at bounding box center [745, 473] width 18 height 18
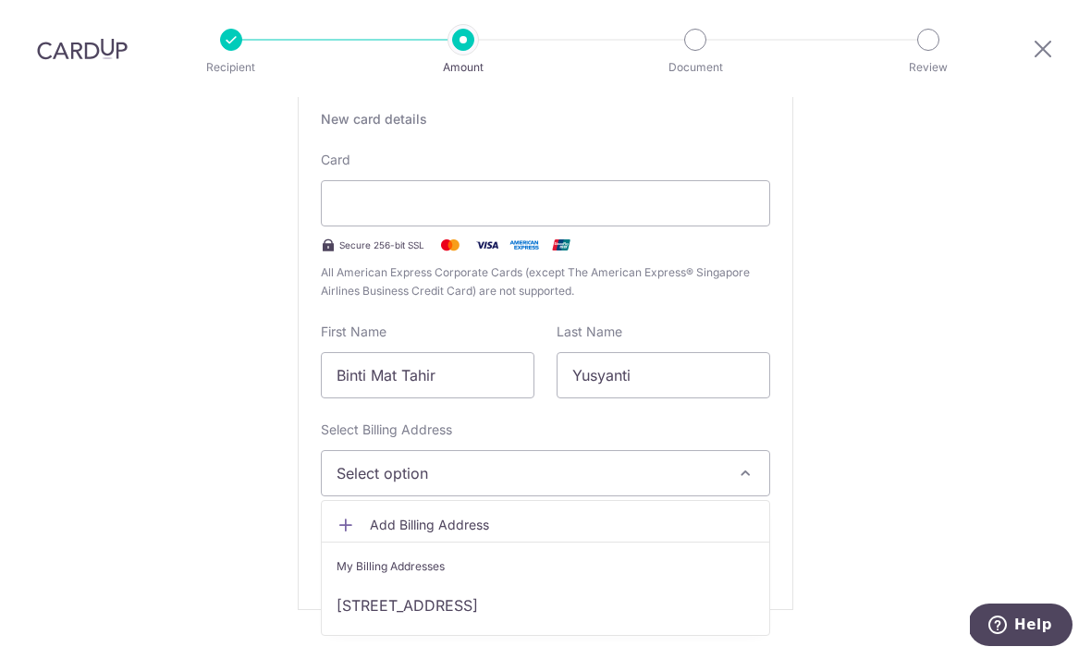
click at [607, 583] on link "1 Jalan Anak Bukit, Bukit Timah Plaza, 08-03, Singapore, Singapore-588996" at bounding box center [545, 605] width 447 height 44
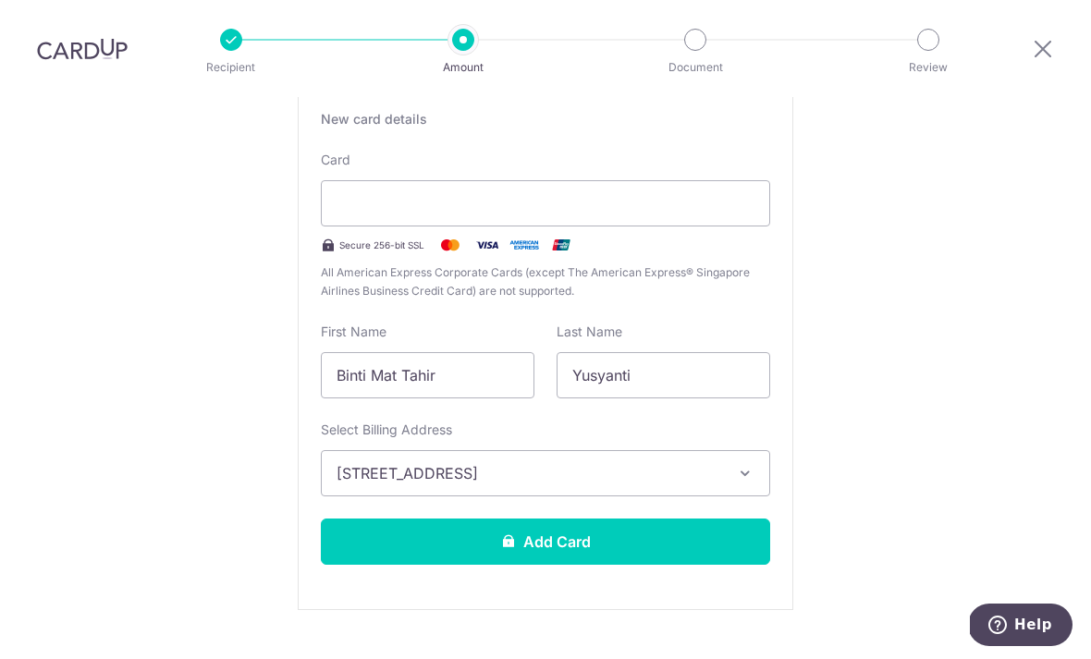
click at [630, 519] on button "Add Card" at bounding box center [545, 542] width 449 height 46
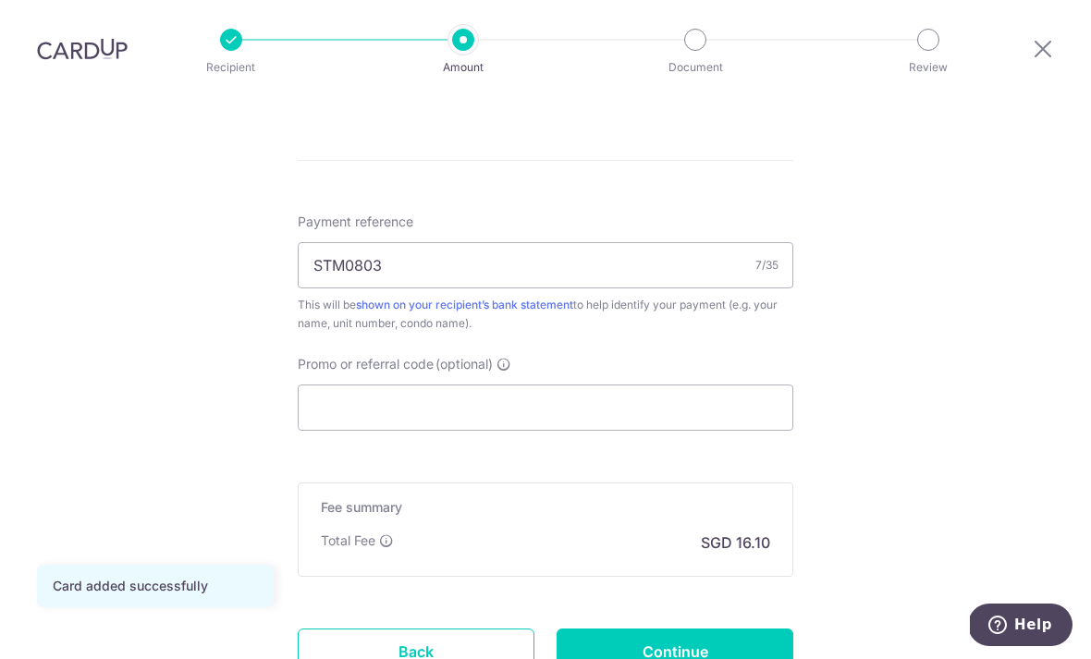
scroll to position [983, 0]
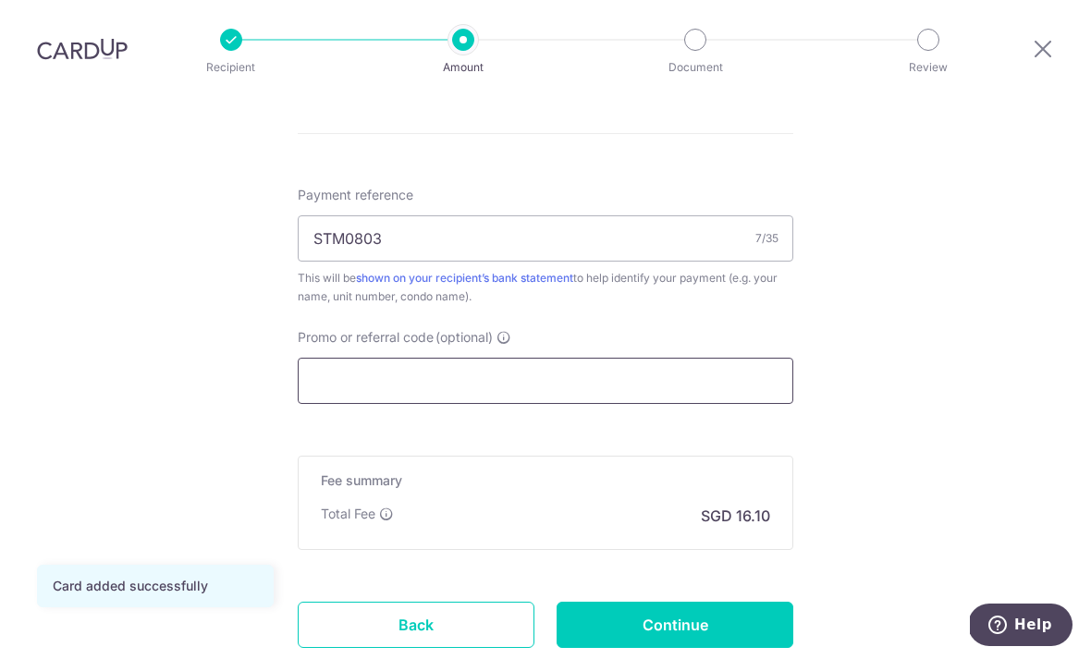
click at [539, 358] on input "Promo or referral code (optional)" at bounding box center [545, 381] width 495 height 46
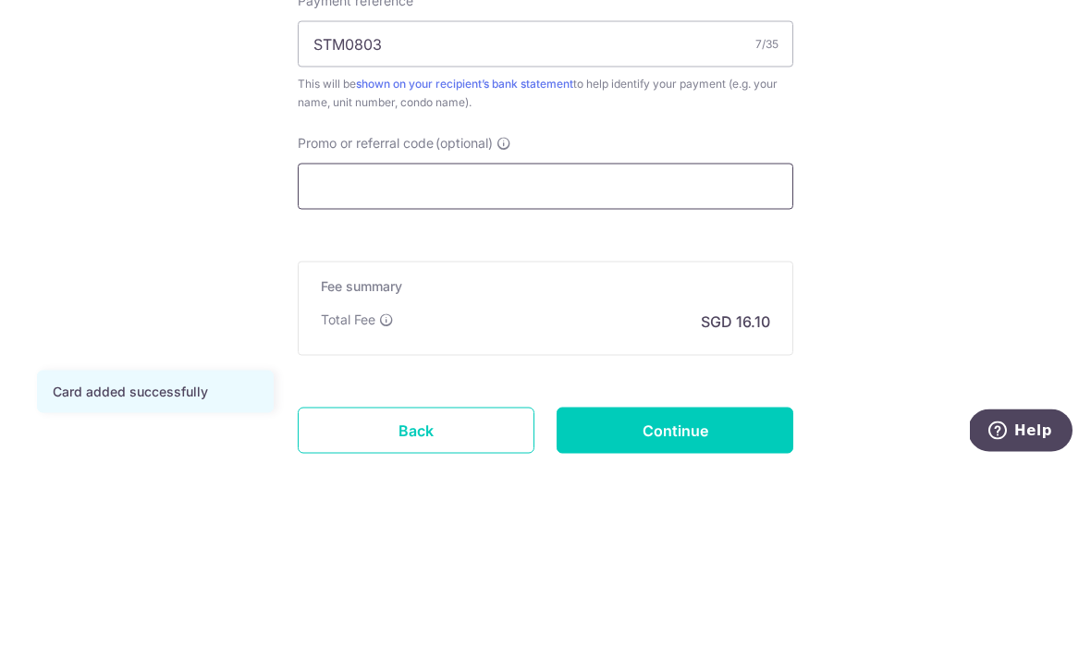
click at [361, 358] on input "Promo or referral code (optional)" at bounding box center [545, 381] width 495 height 46
paste input "25AMEX18"
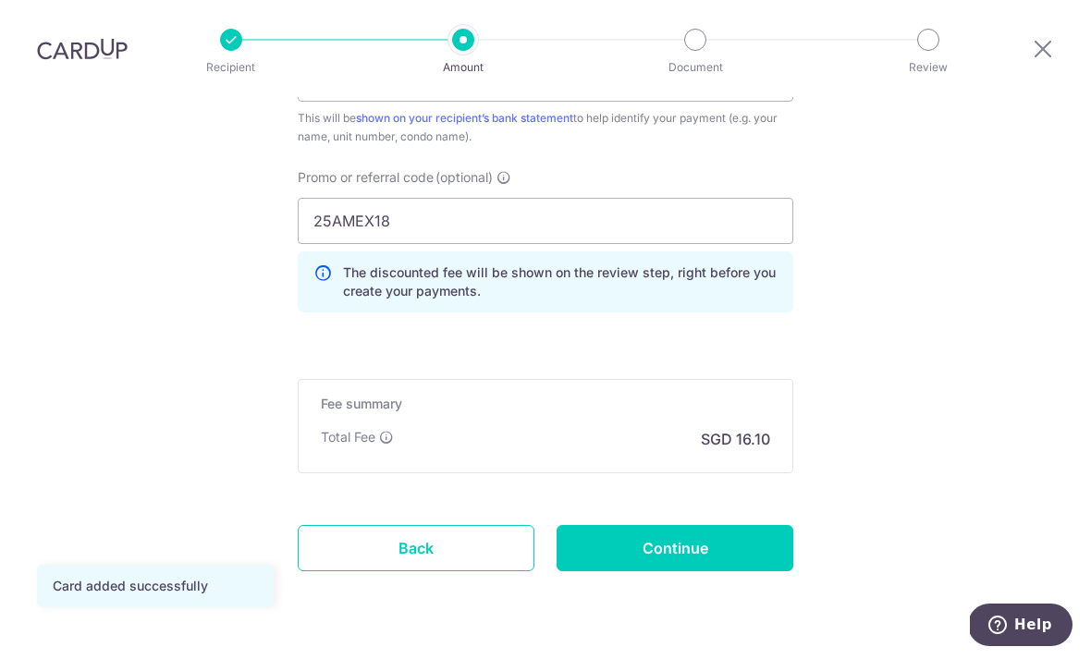
scroll to position [1142, 0]
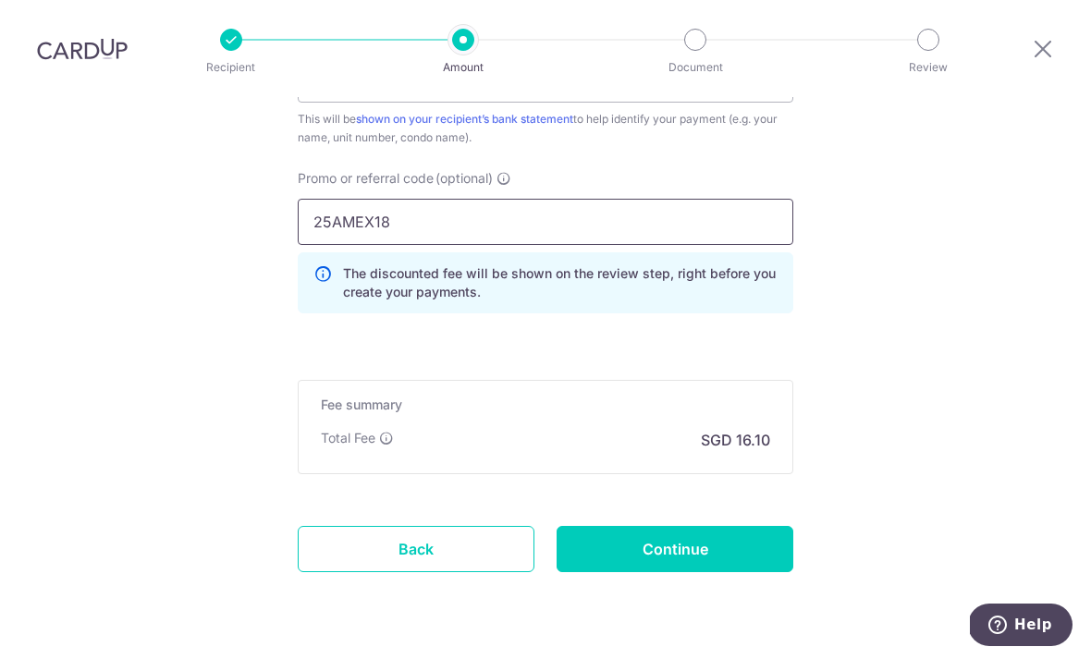
type input "25AMEX18"
click at [684, 526] on input "Continue" at bounding box center [674, 549] width 237 height 46
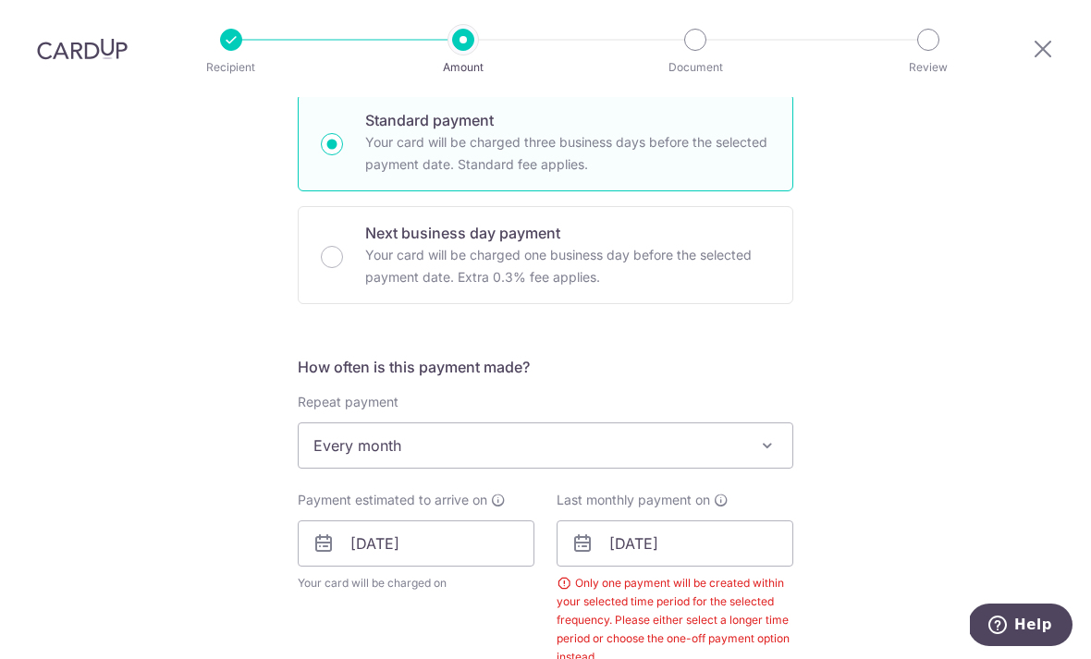
scroll to position [456, 0]
click at [764, 435] on span at bounding box center [767, 446] width 22 height 22
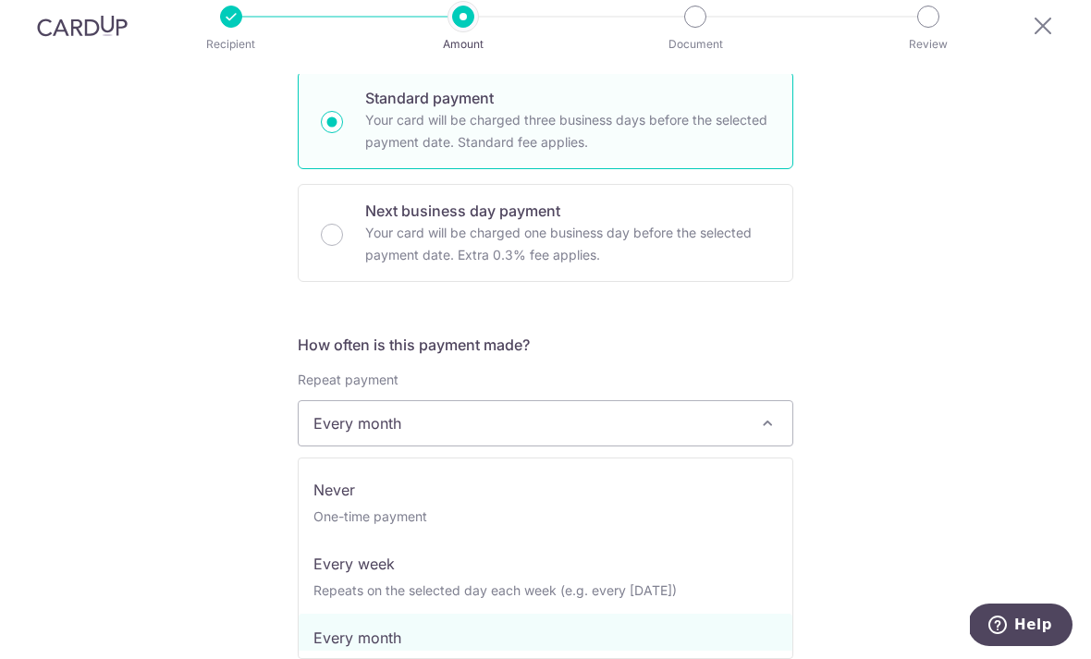
select select "1"
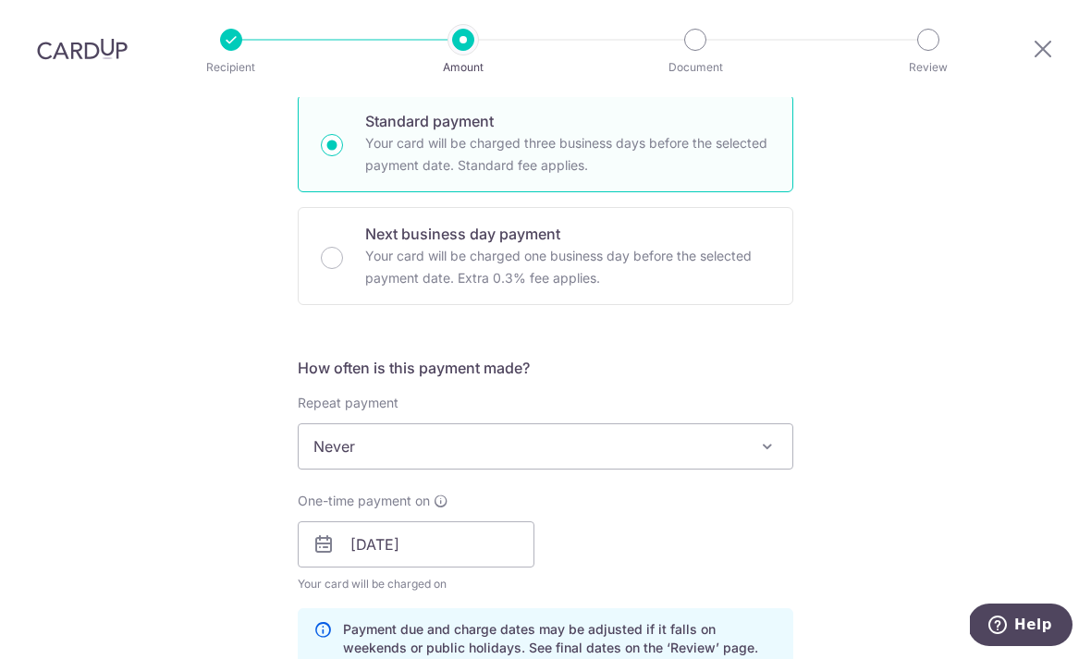
click at [943, 332] on div "Tell us more about your payment Enter payment amount SGD 619.12 619.12 Select C…" at bounding box center [545, 569] width 1091 height 1857
click at [451, 521] on input "[DATE]" at bounding box center [416, 544] width 237 height 46
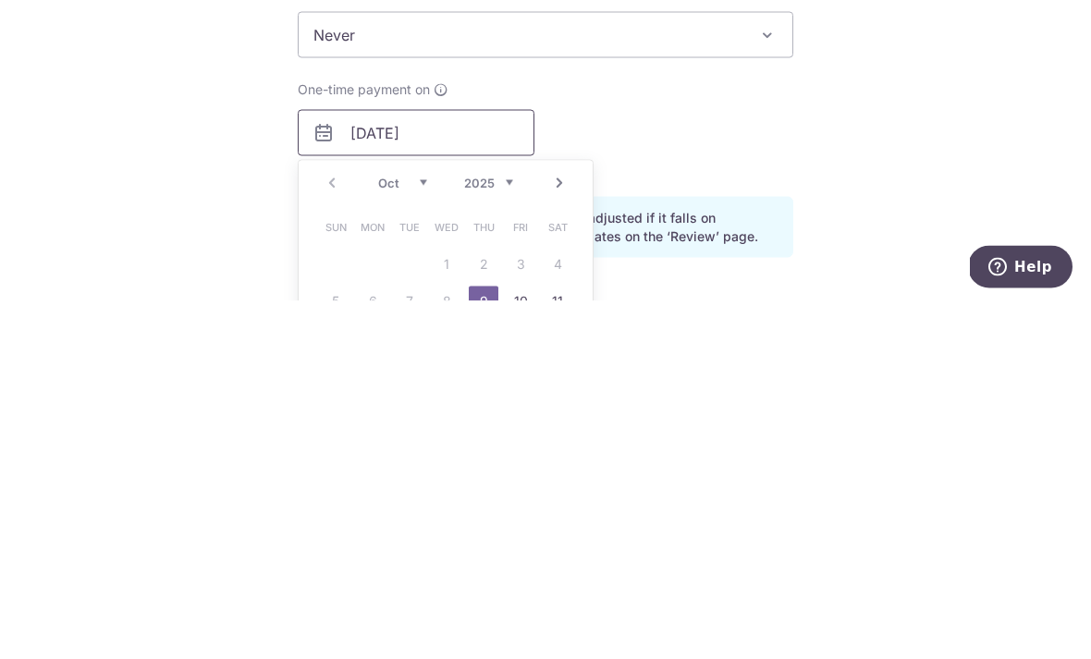
scroll to position [576, 0]
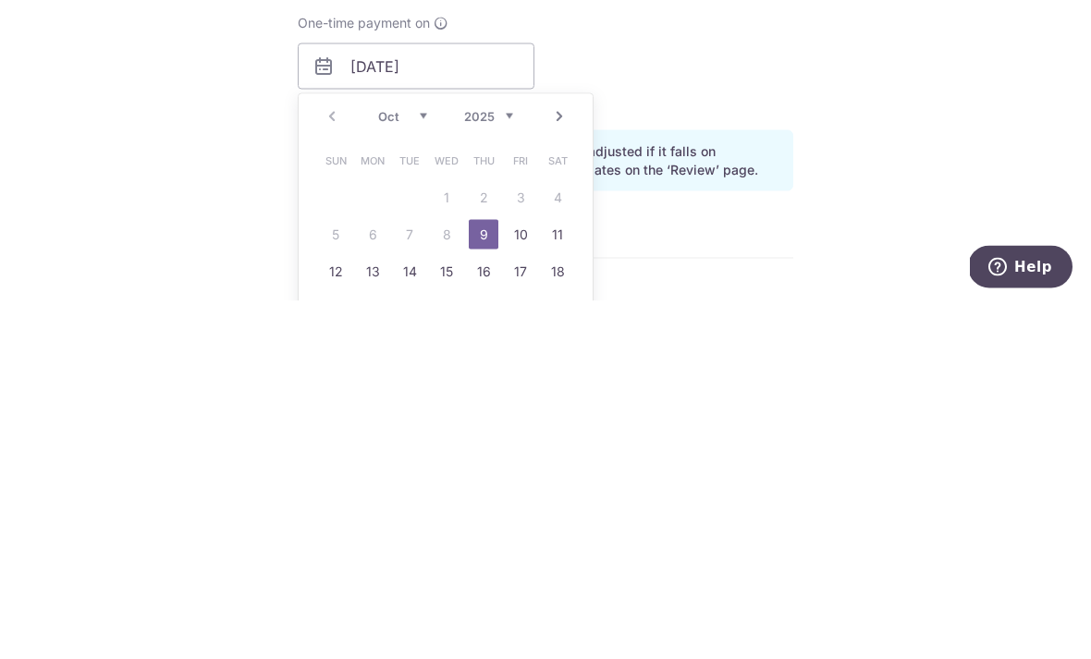
click at [475, 578] on link "9" at bounding box center [484, 593] width 30 height 30
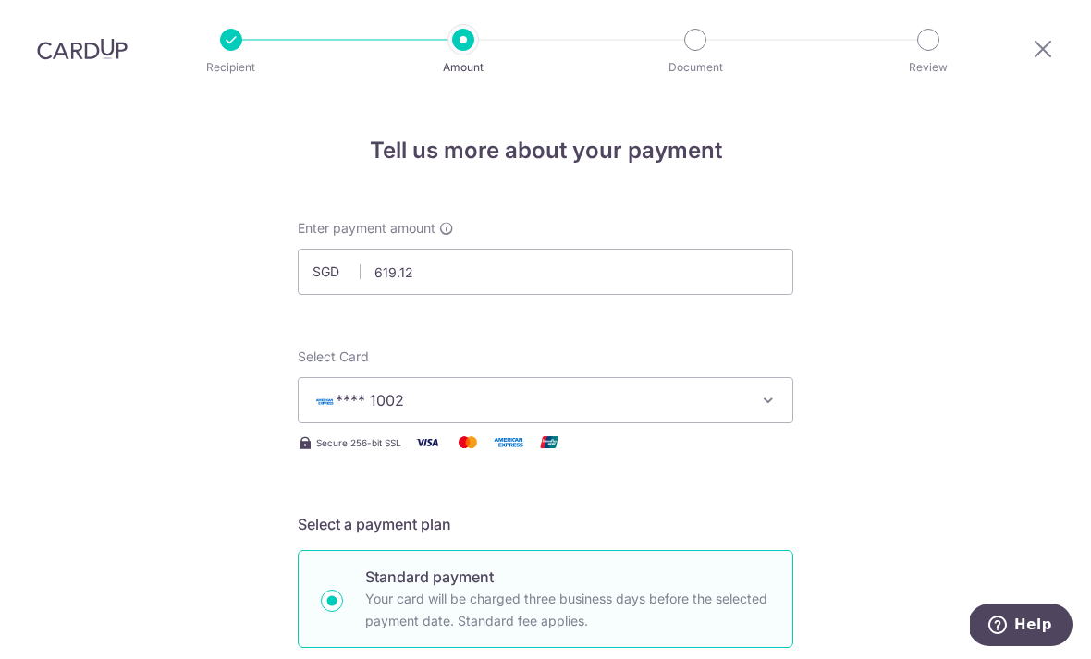
scroll to position [0, 0]
click at [769, 377] on button "**** 1002" at bounding box center [545, 400] width 495 height 46
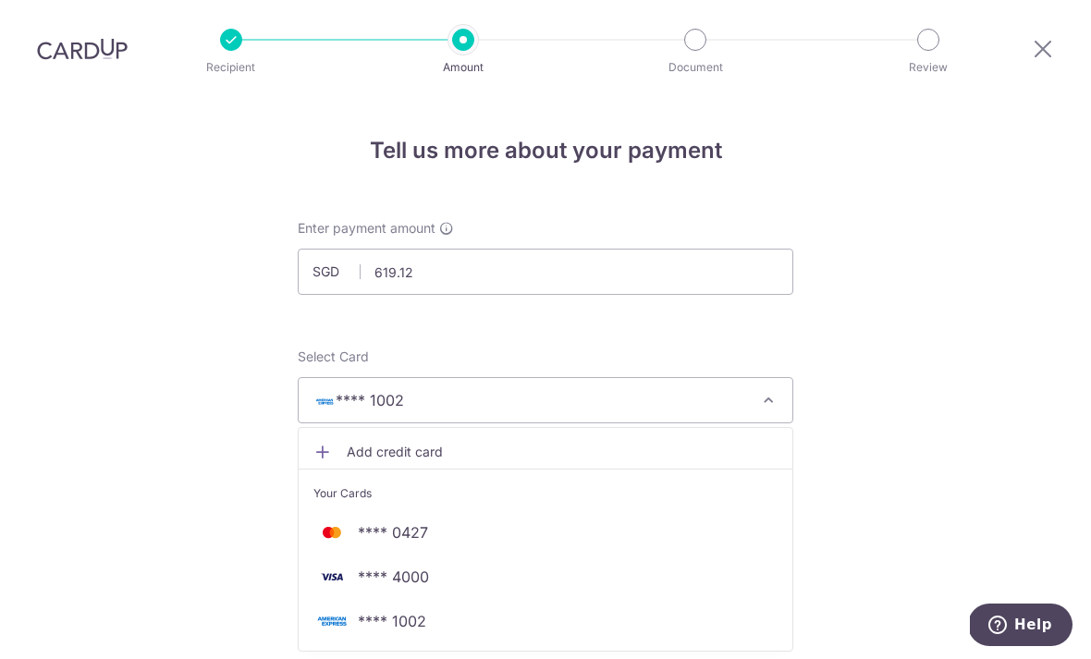
click at [415, 610] on span "**** 1002" at bounding box center [392, 621] width 68 height 22
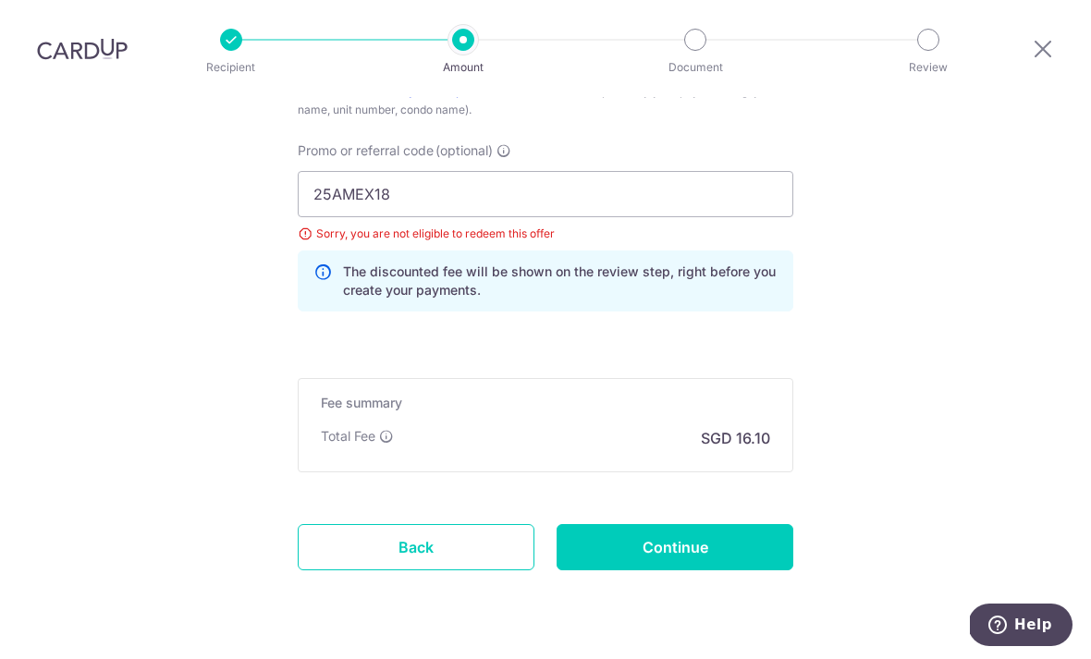
scroll to position [1243, 0]
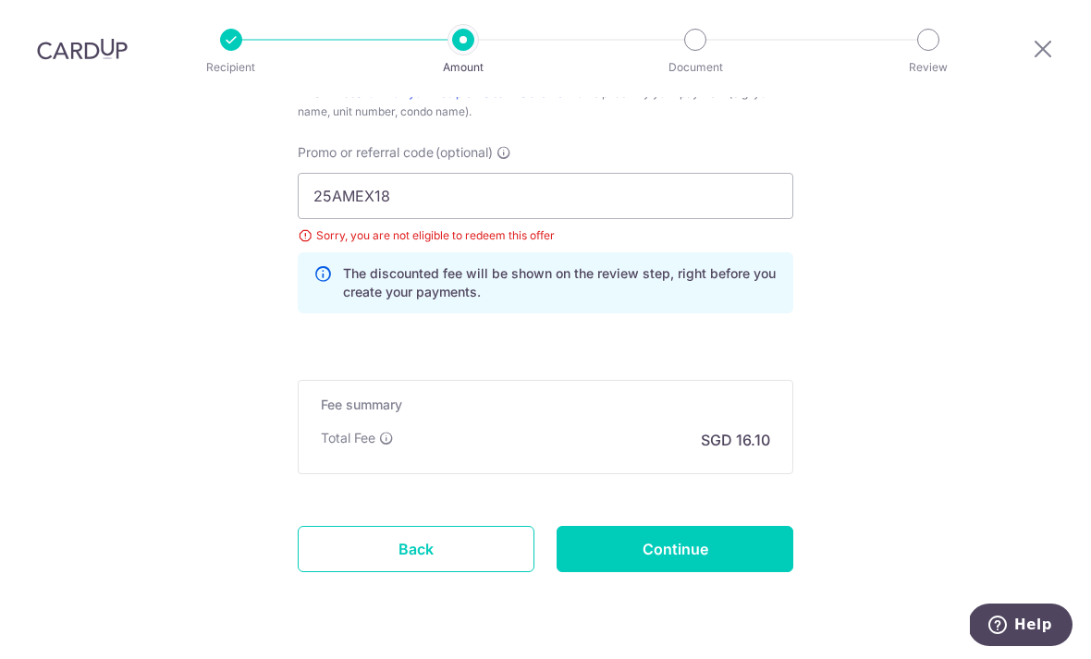
click at [682, 526] on input "Continue" at bounding box center [674, 549] width 237 height 46
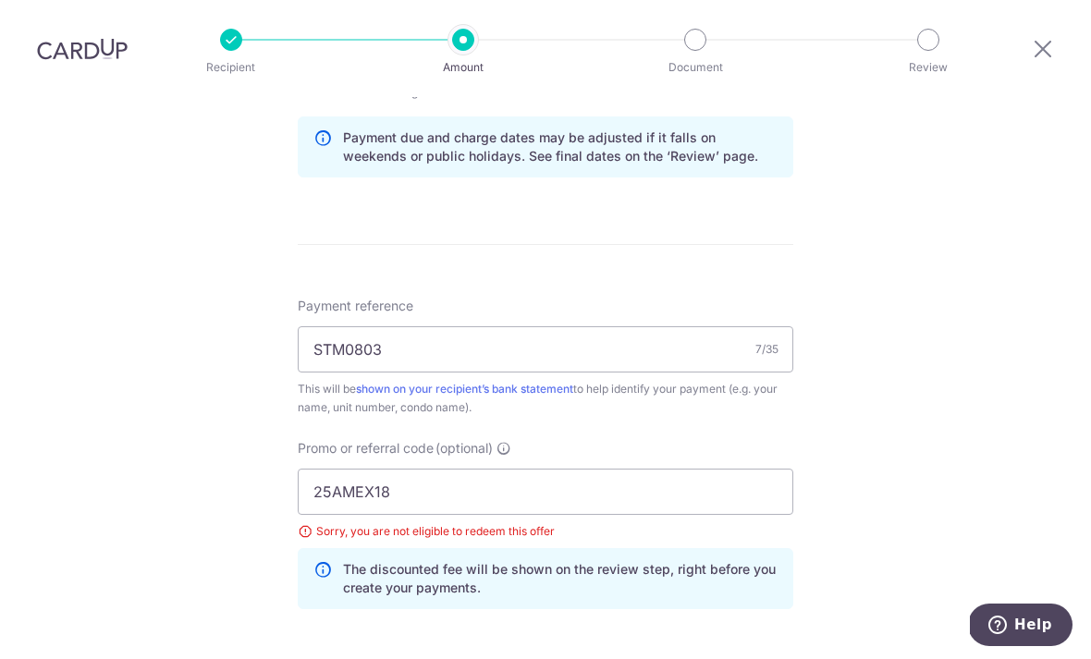
scroll to position [947, 0]
click at [477, 470] on input "25AMEX18" at bounding box center [545, 493] width 495 height 46
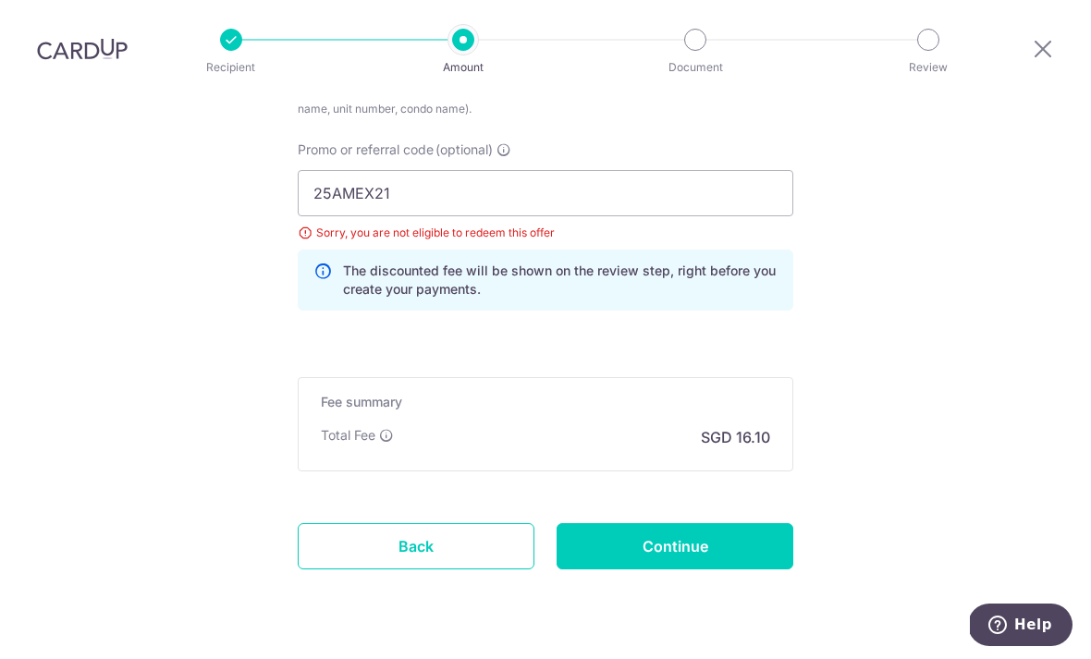
scroll to position [1243, 0]
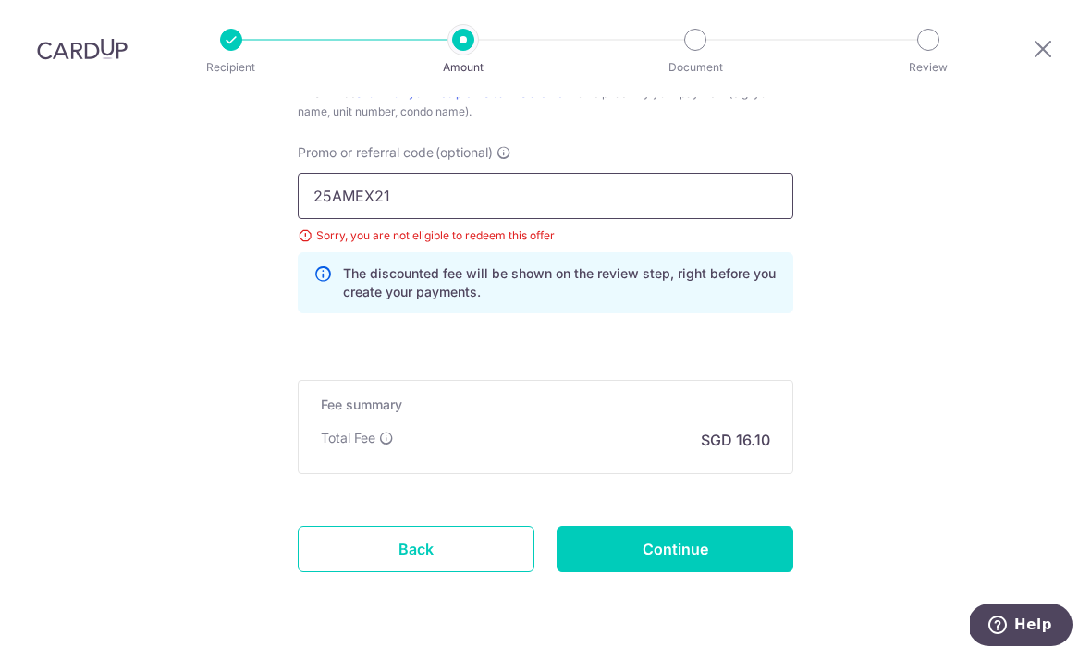
type input "25AMEX21"
click at [692, 526] on input "Continue" at bounding box center [674, 549] width 237 height 46
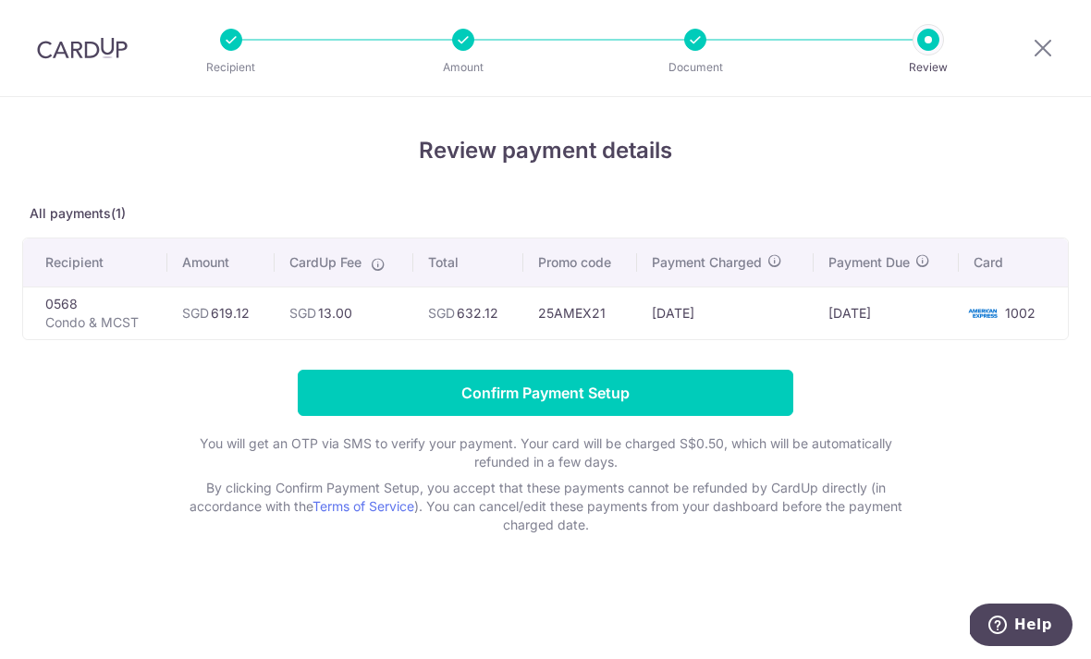
click at [613, 400] on input "Confirm Payment Setup" at bounding box center [545, 393] width 495 height 46
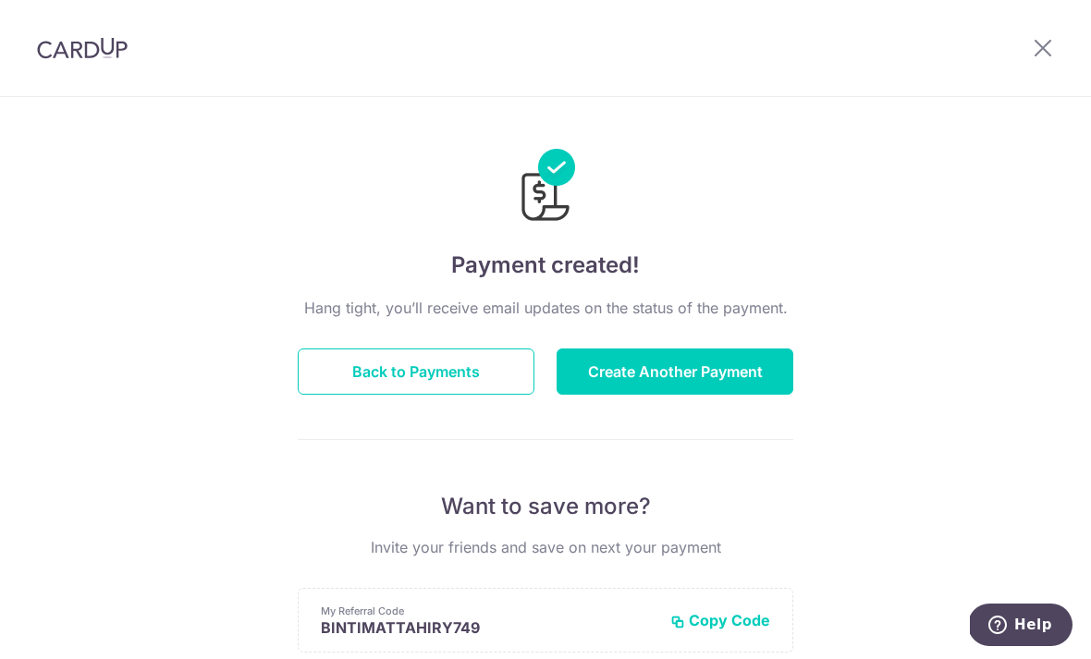
click at [1048, 43] on icon at bounding box center [1043, 47] width 22 height 23
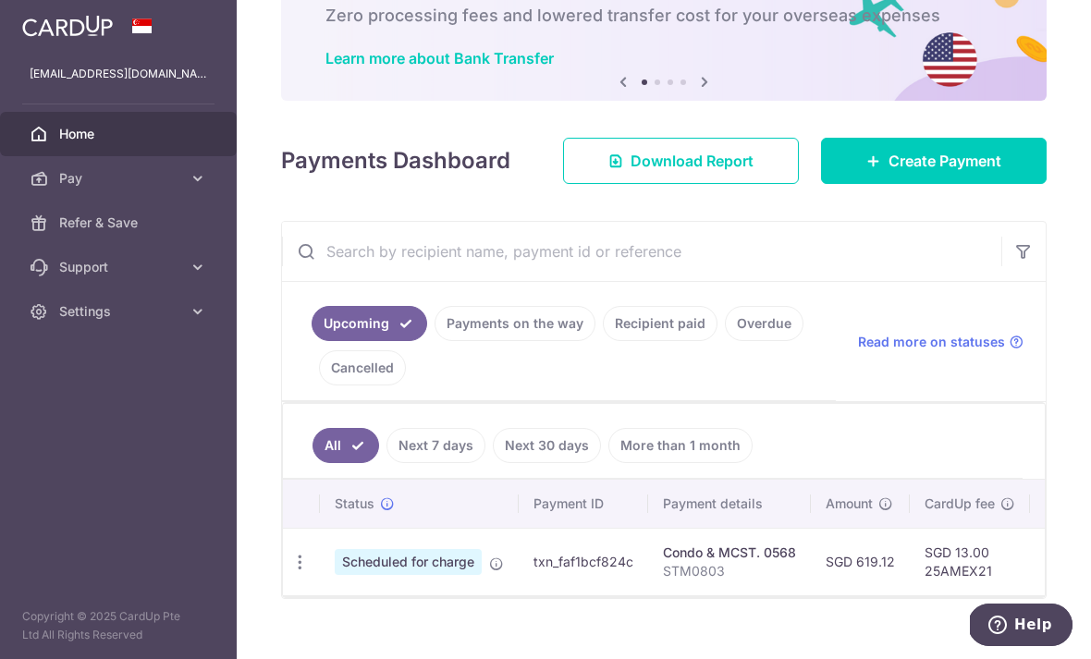
scroll to position [112, 0]
